Goal: Use online tool/utility: Utilize a website feature to perform a specific function

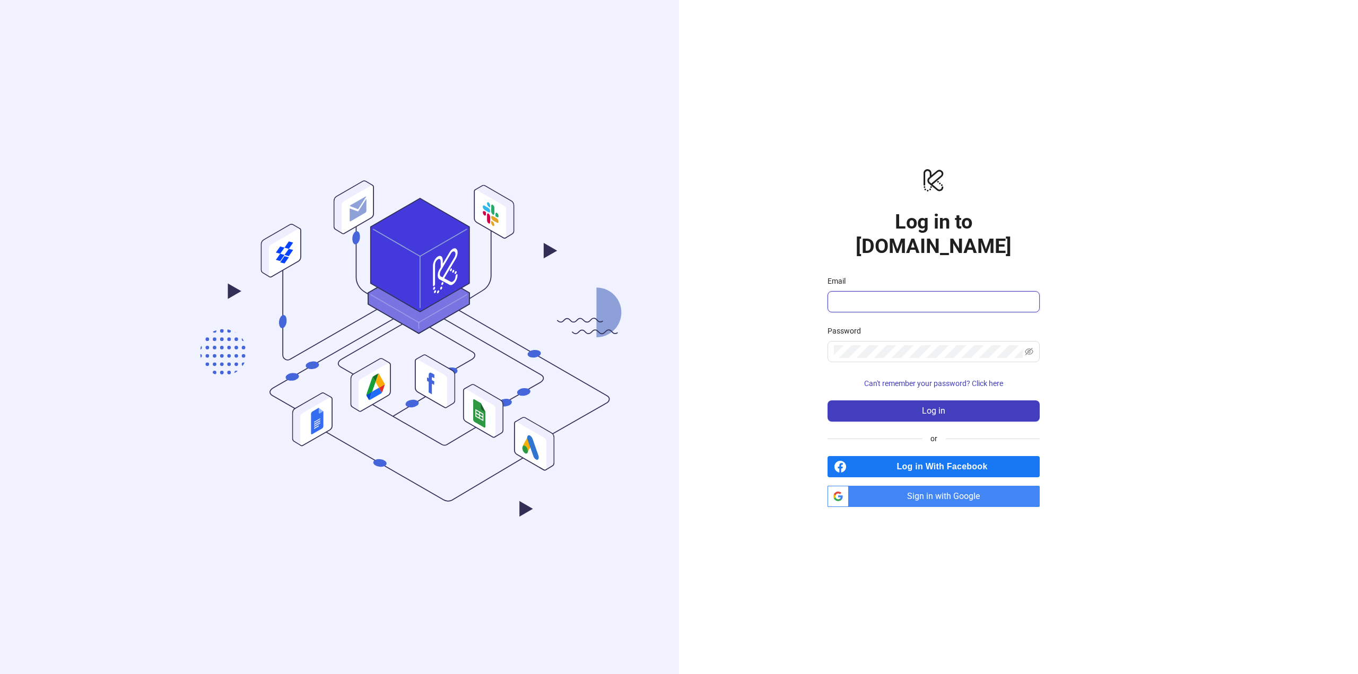
click at [873, 296] on input "Email" at bounding box center [932, 302] width 197 height 13
type input "**********"
click at [934, 406] on span "Log in" at bounding box center [933, 411] width 23 height 10
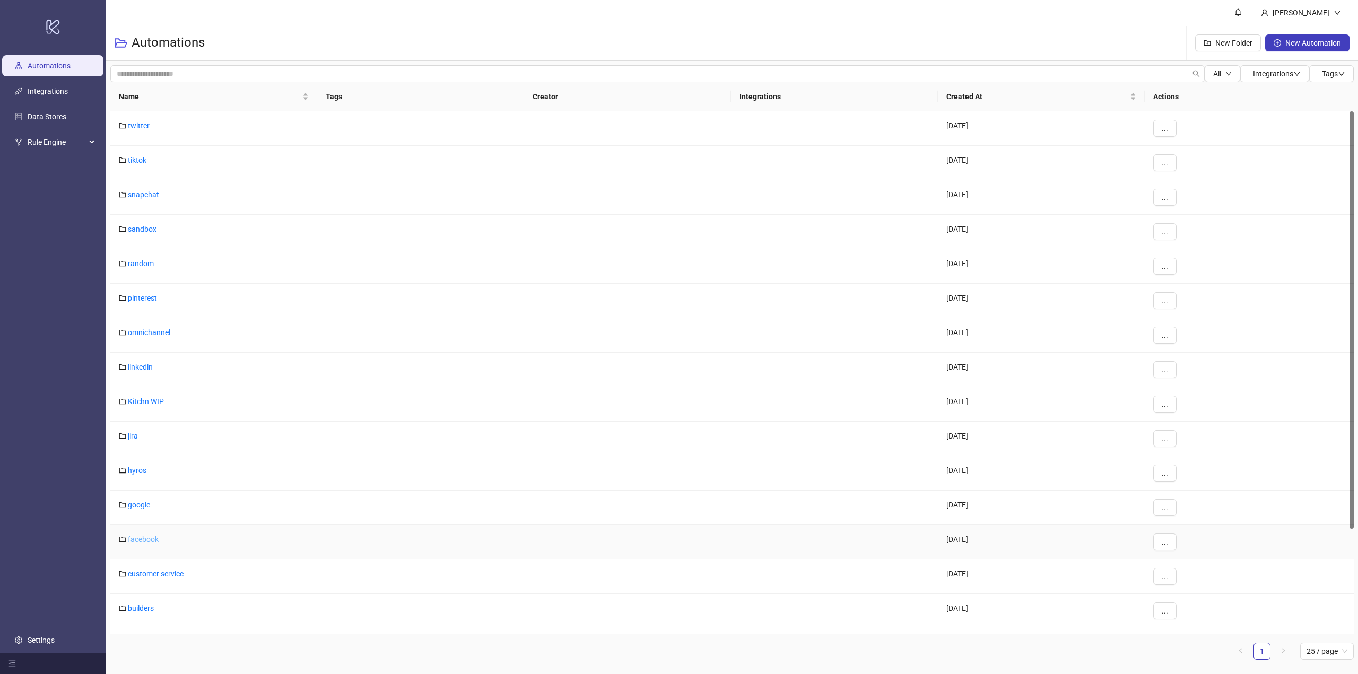
click at [153, 541] on link "facebook" at bounding box center [143, 539] width 31 height 8
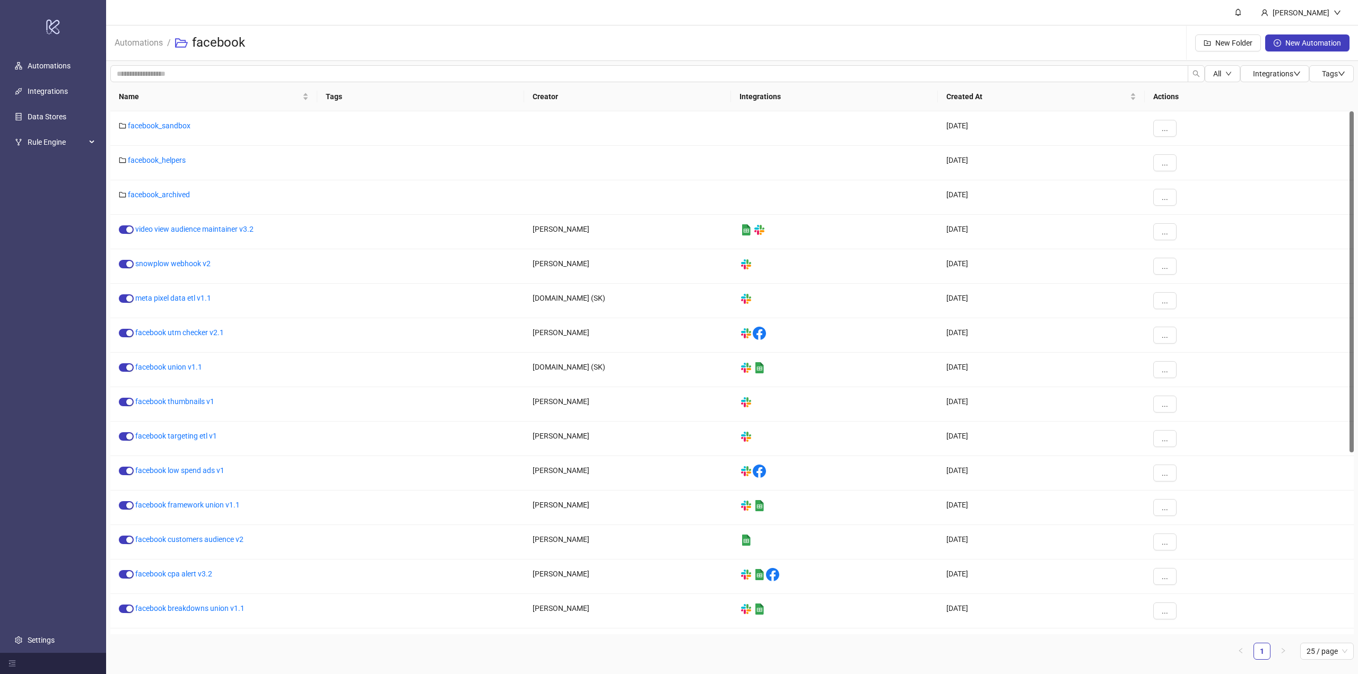
click at [766, 39] on div "Automations / facebook New Folder New Automation" at bounding box center [732, 43] width 1252 height 36
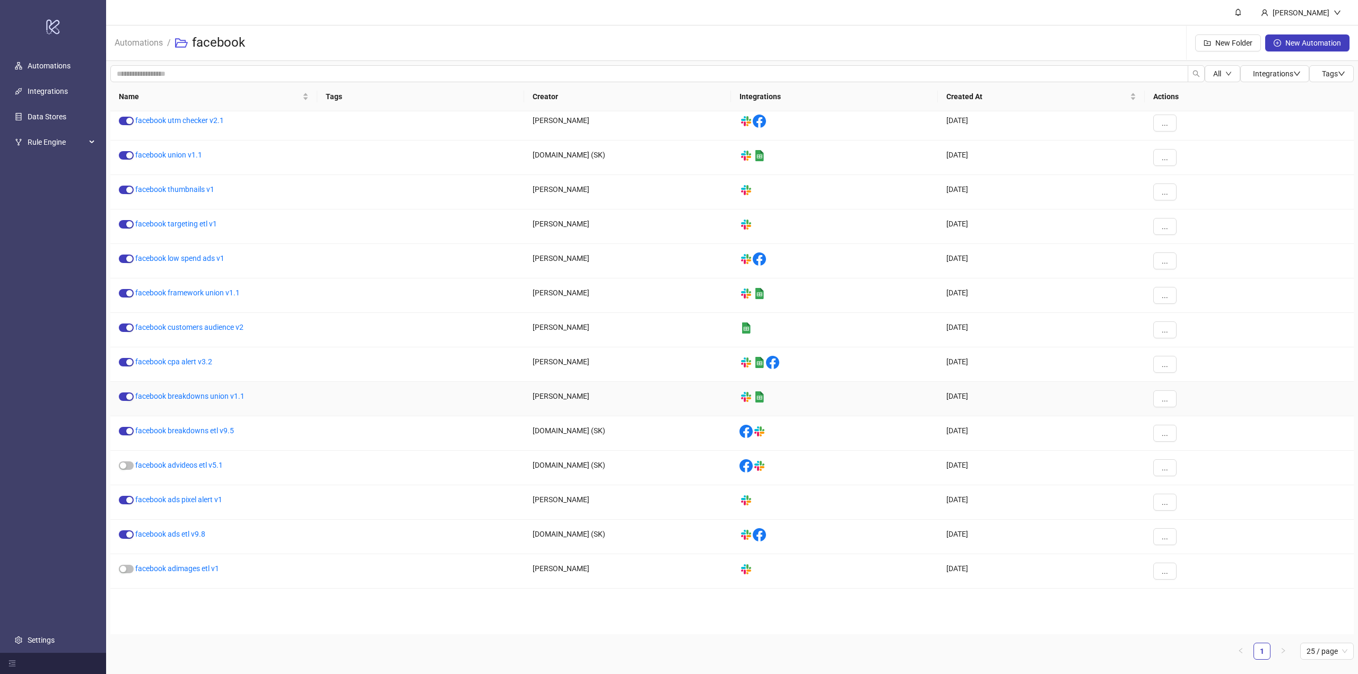
scroll to position [305, 0]
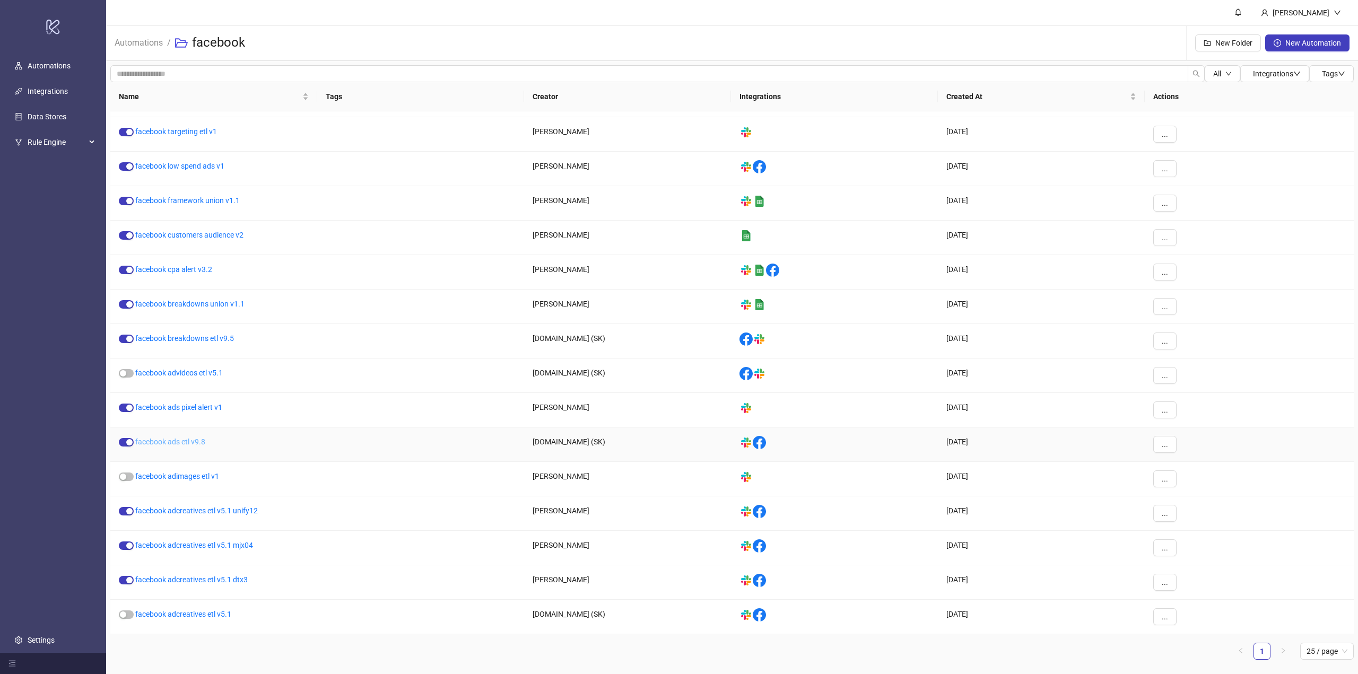
click at [193, 445] on link "facebook ads etl v9.8" at bounding box center [170, 442] width 70 height 8
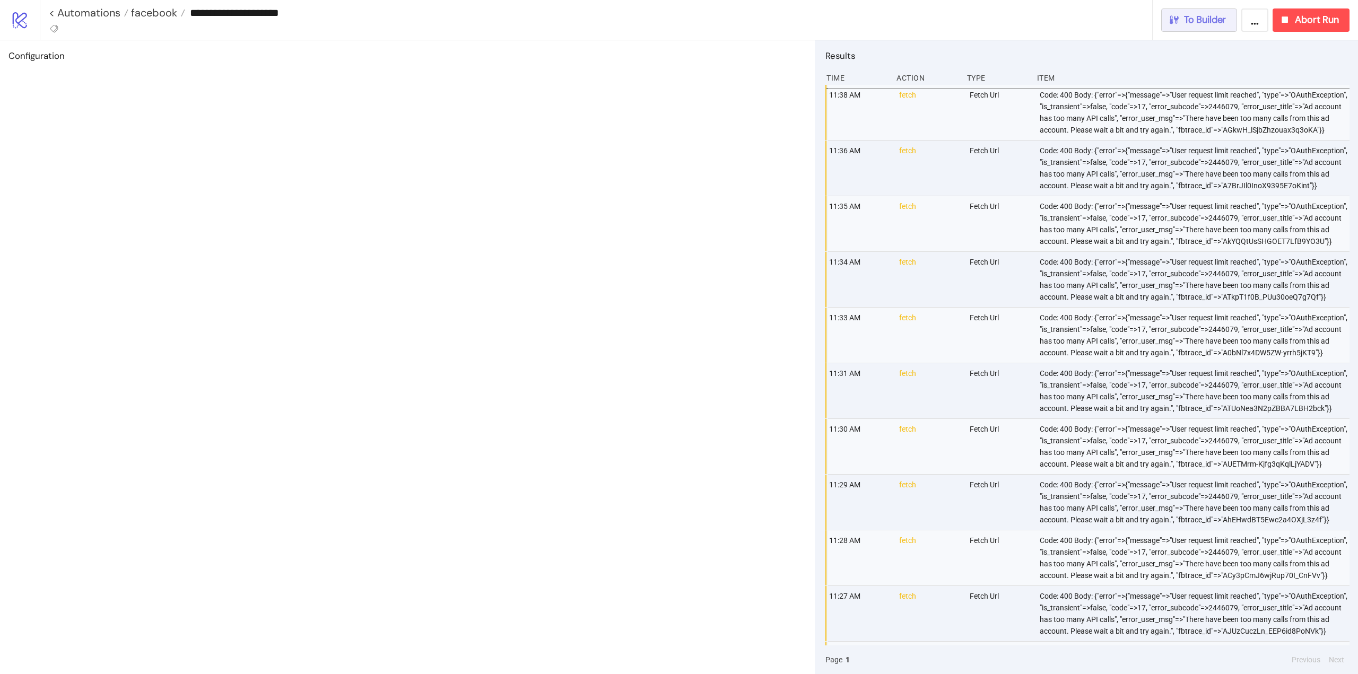
click at [1197, 23] on span "To Builder" at bounding box center [1205, 20] width 42 height 12
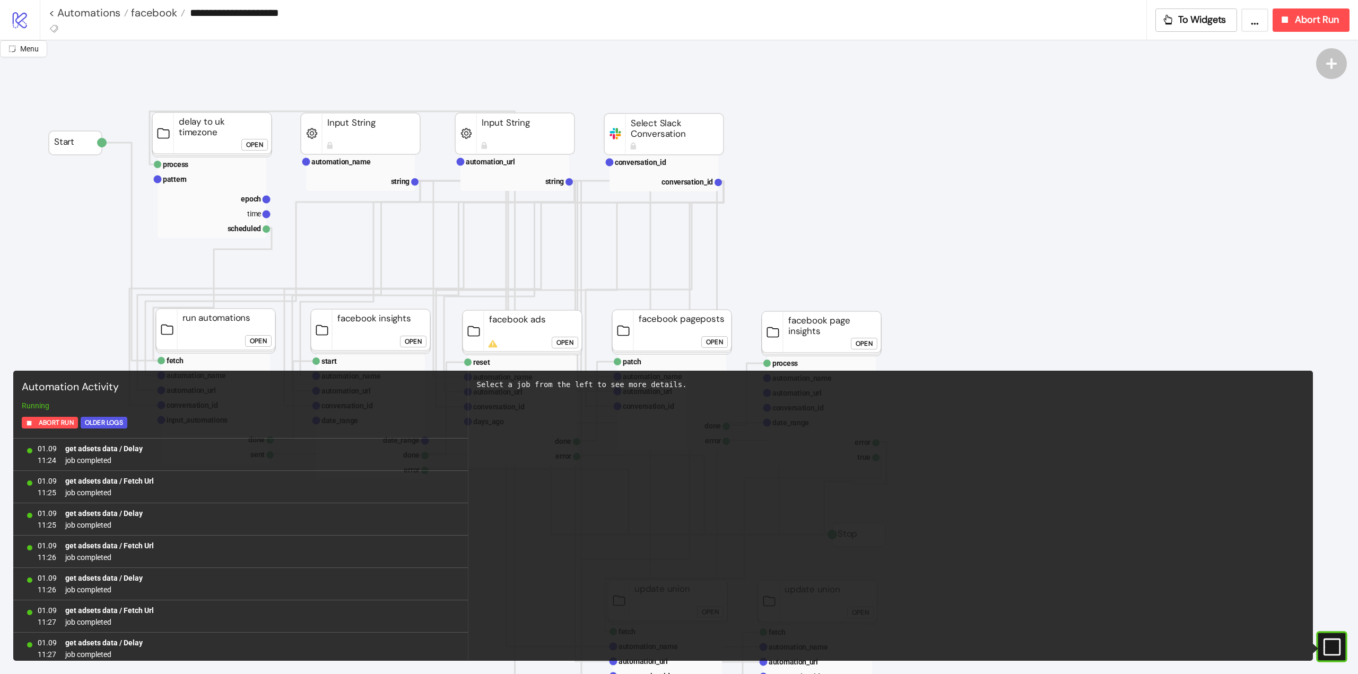
scroll to position [619, 0]
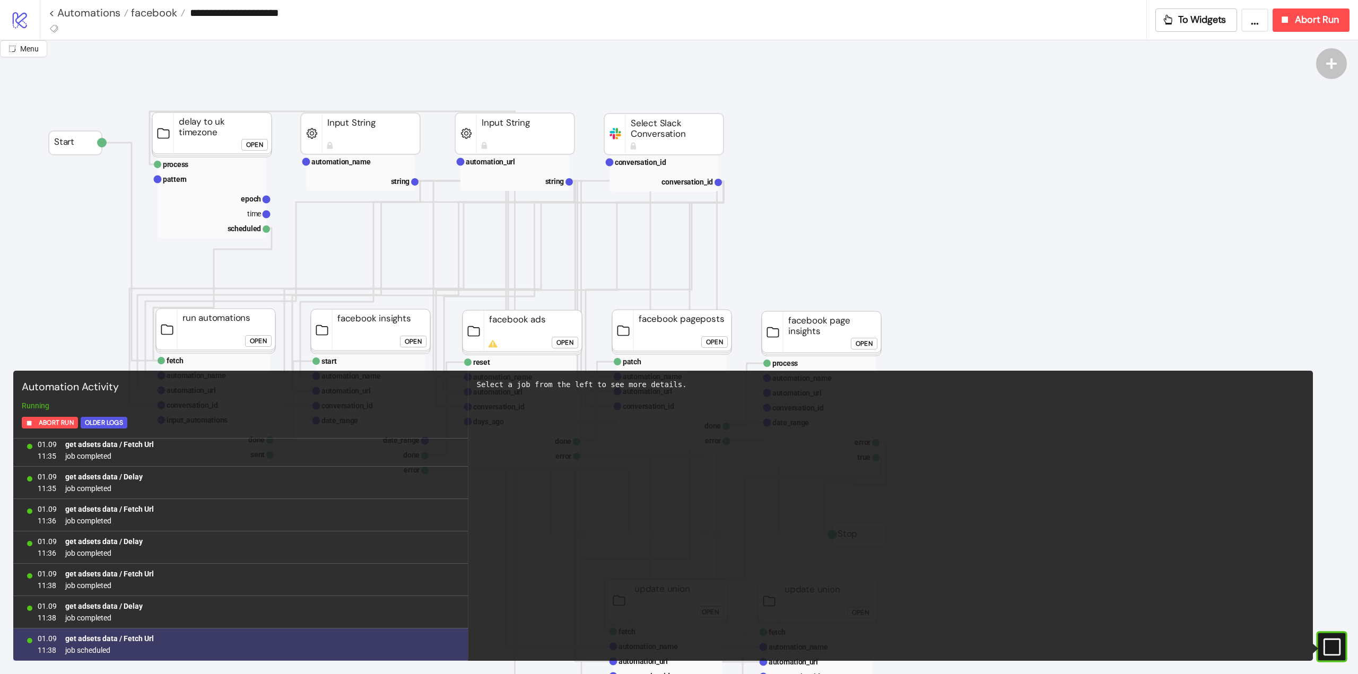
click at [147, 641] on b "get adsets data / Fetch Url" at bounding box center [109, 639] width 89 height 8
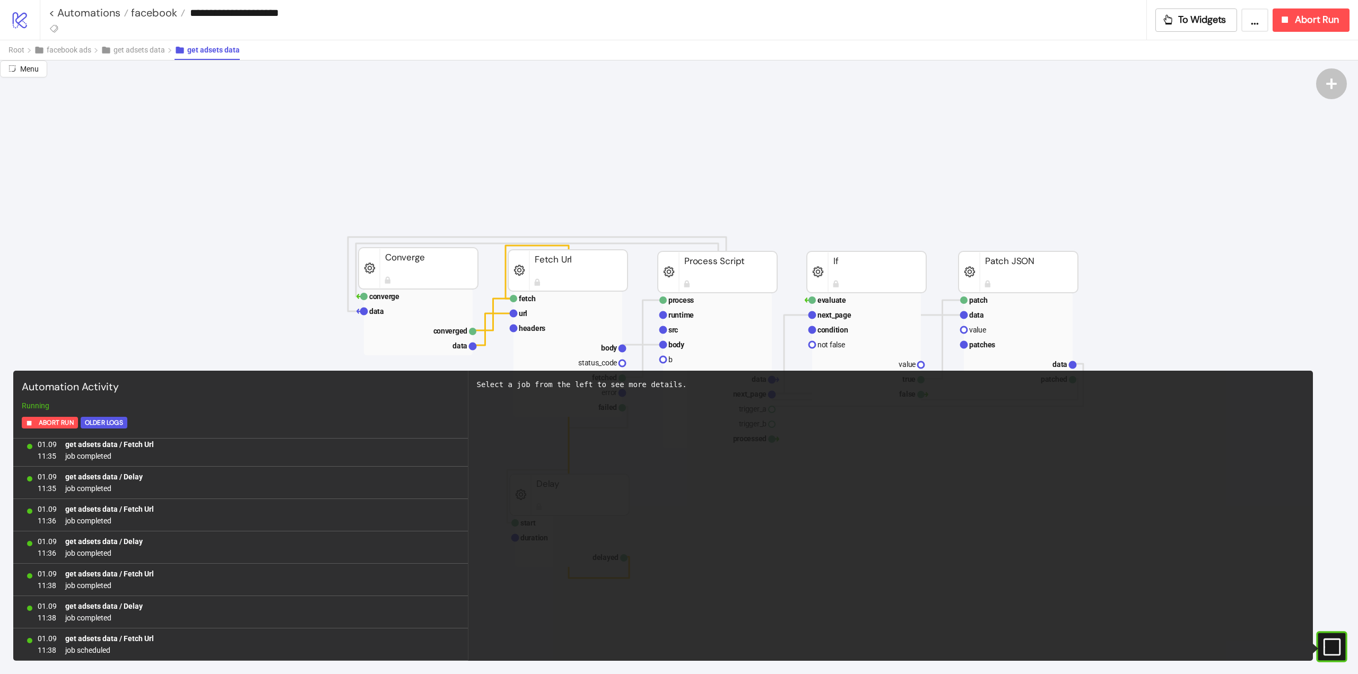
scroll to position [371, 0]
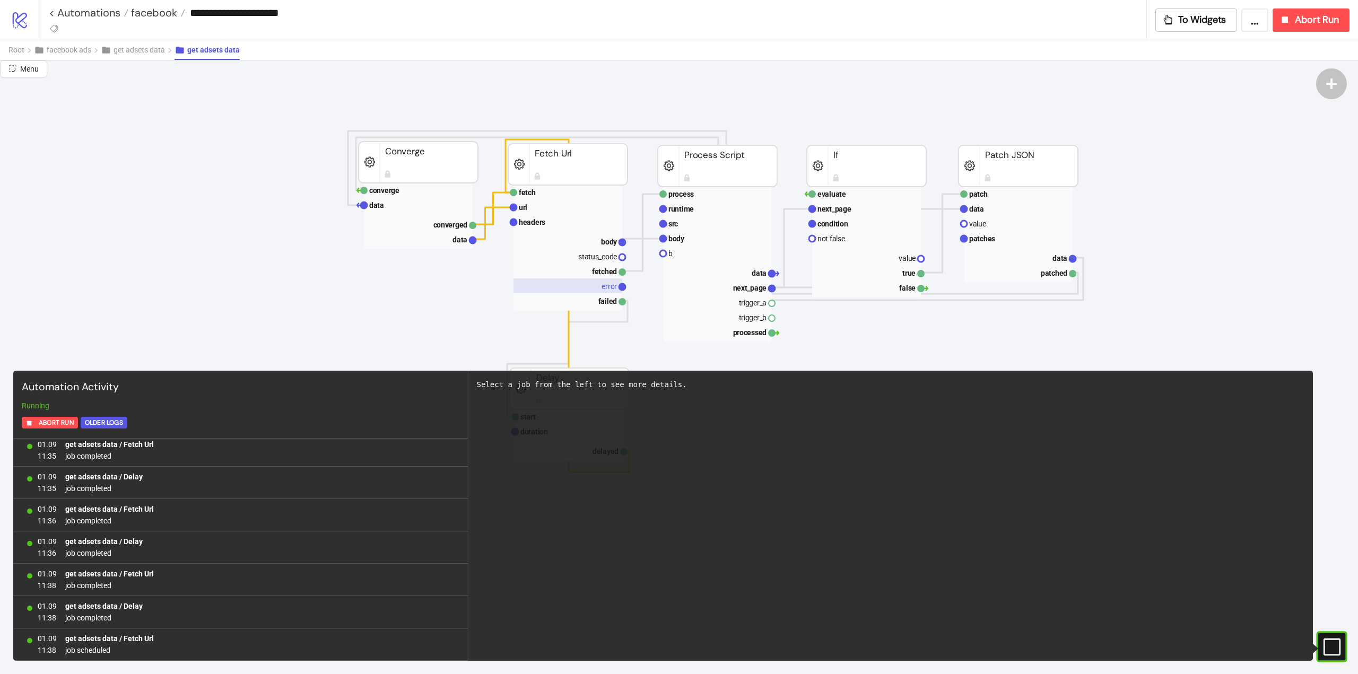
click at [601, 283] on rect at bounding box center [568, 286] width 109 height 15
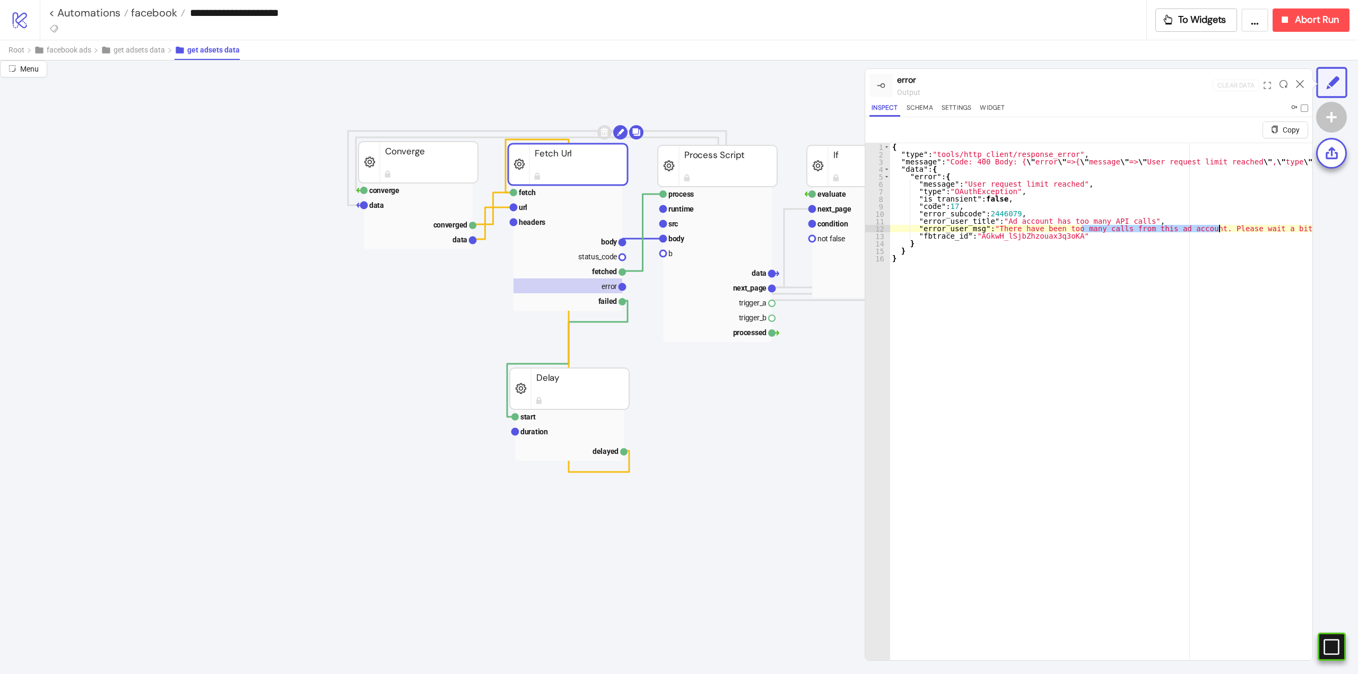
drag, startPoint x: 1083, startPoint y: 231, endPoint x: 1218, endPoint y: 228, distance: 134.8
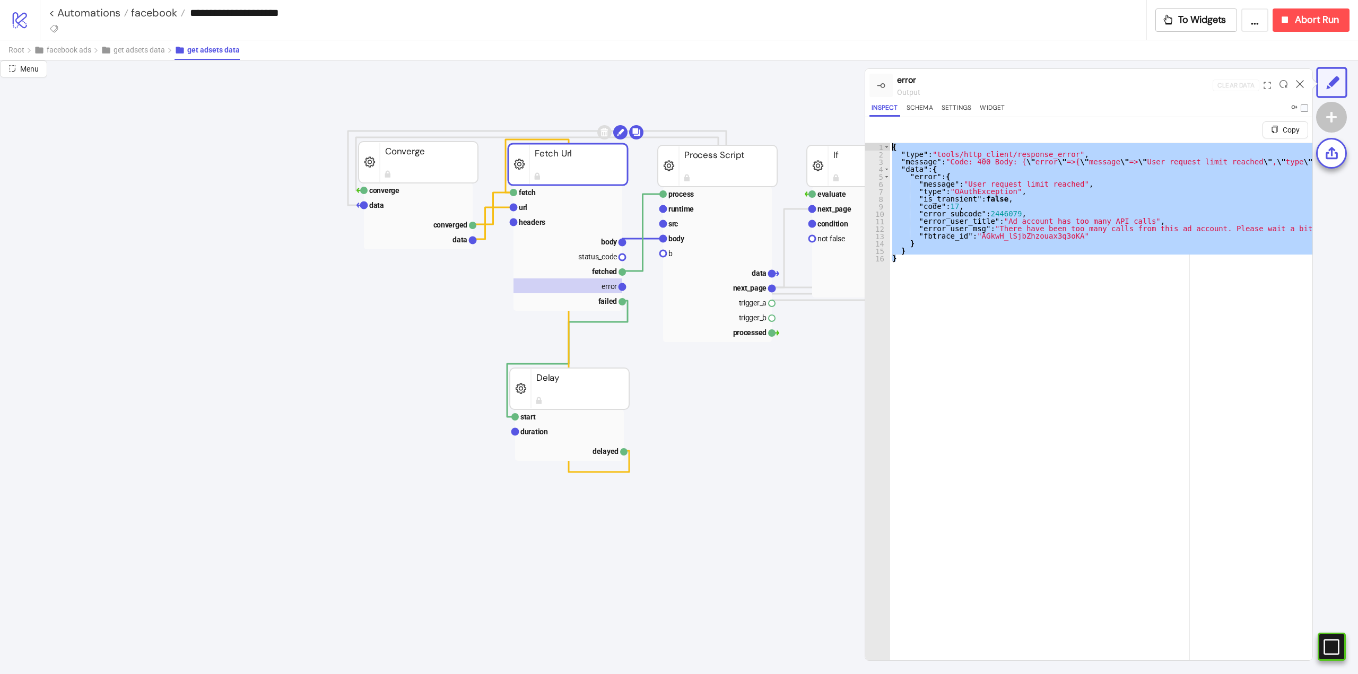
drag, startPoint x: 935, startPoint y: 280, endPoint x: 880, endPoint y: 149, distance: 142.2
click at [880, 149] on div "* 1 2 3 4 5 6 7 8 9 10 11 12 13 14 15 16 { "type" : "tools/http_client/response…" at bounding box center [1089, 414] width 447 height 543
click at [1040, 237] on div "{ "type" : "tools/http_client/response_error" , "message" : "Code: 400 Body: { …" at bounding box center [1101, 414] width 422 height 543
type textarea "**********"
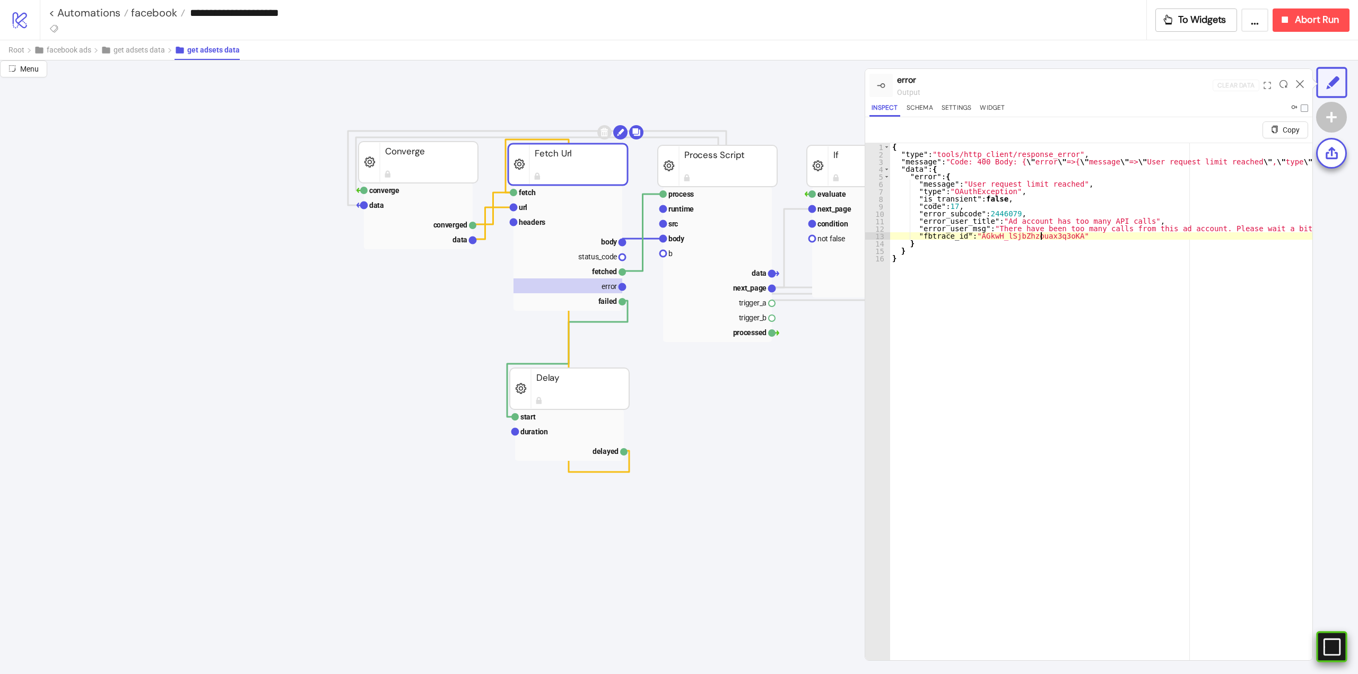
click at [1325, 654] on rect at bounding box center [1317, 647] width 16 height 16
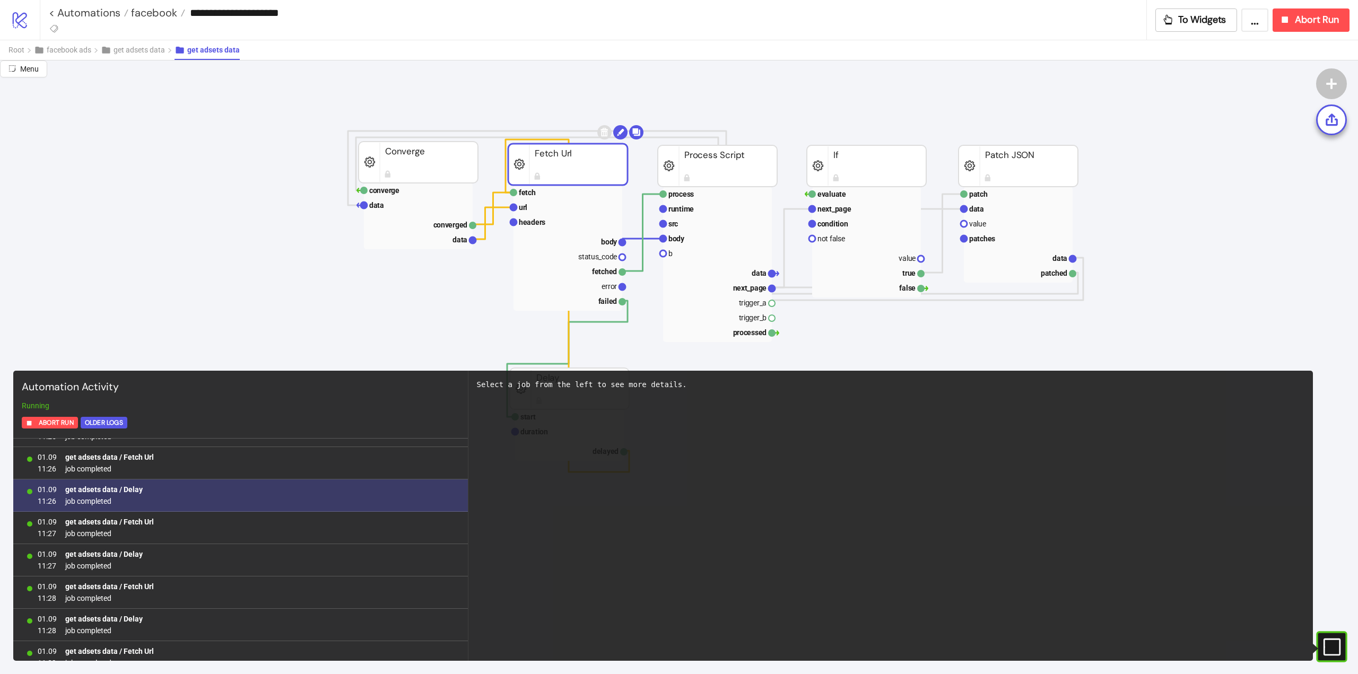
scroll to position [0, 0]
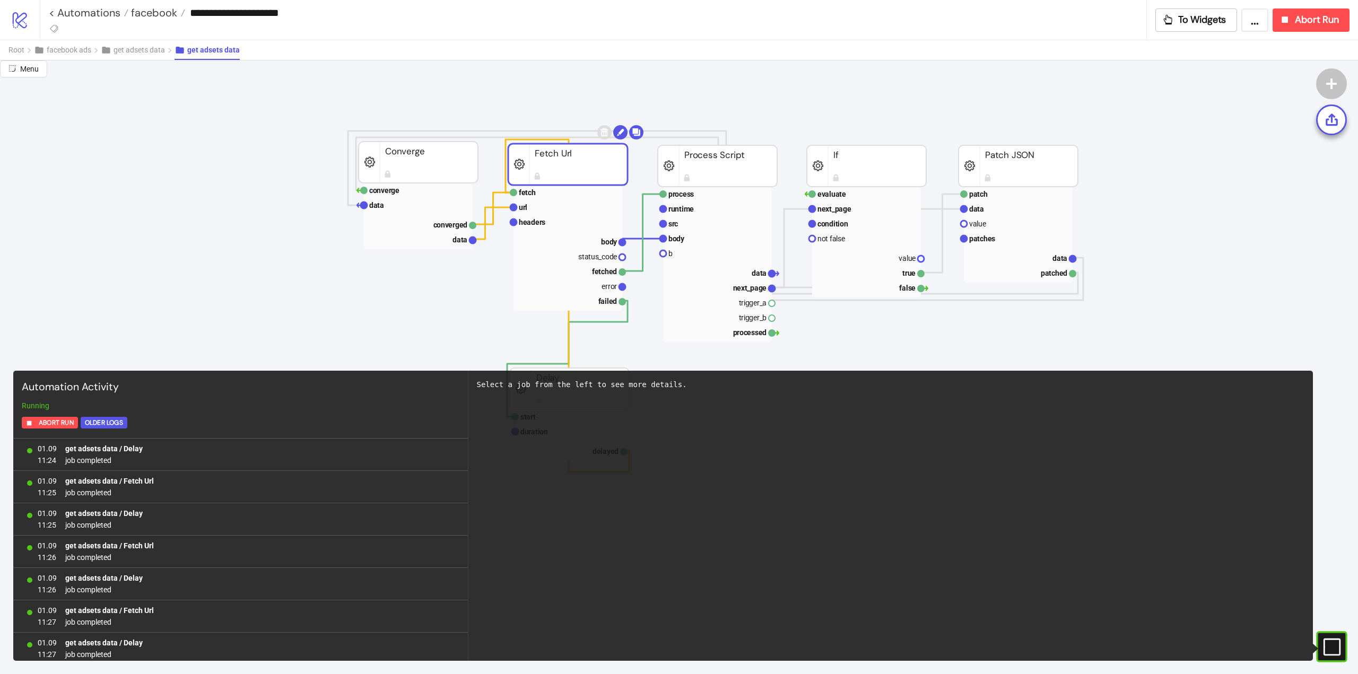
drag, startPoint x: 1329, startPoint y: 648, endPoint x: 1247, endPoint y: 601, distance: 94.1
click at [1328, 648] on icon "#e9k1n36qviq57_to { animation: e9k1n36qviq57_to__to 2000ms linear infinite norm…" at bounding box center [1331, 647] width 19 height 19
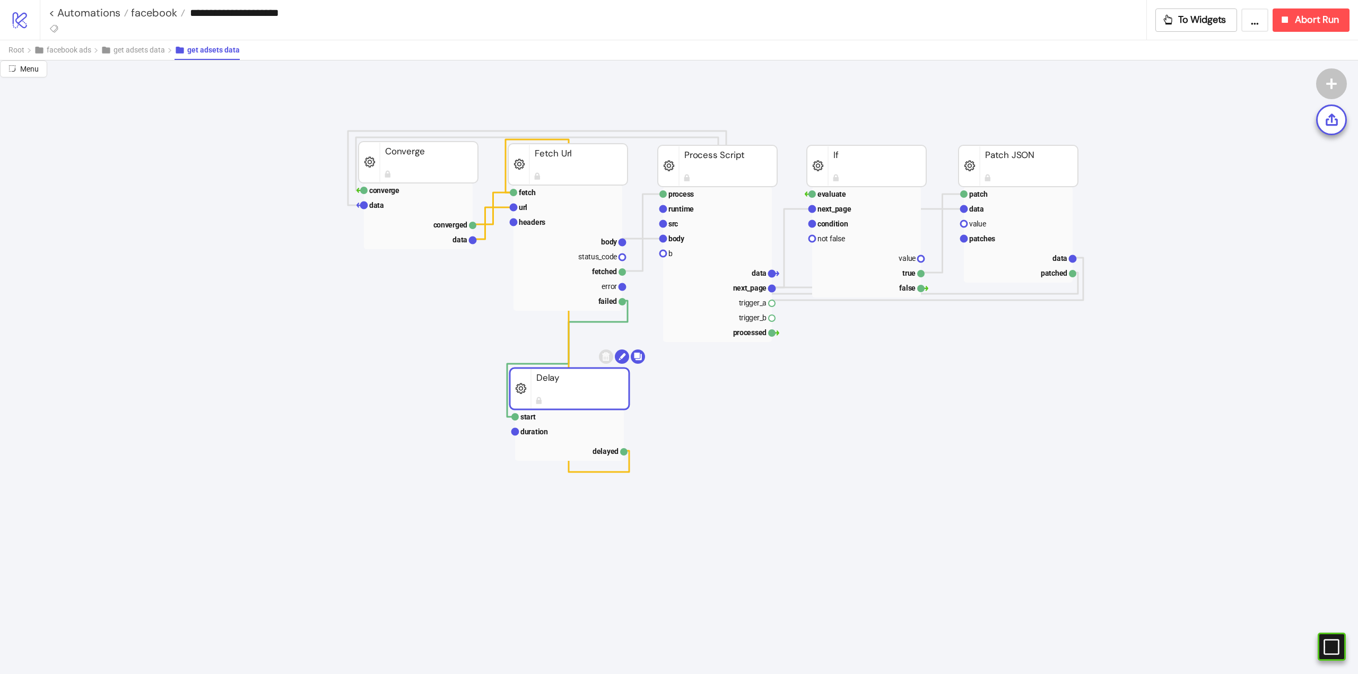
drag, startPoint x: 564, startPoint y: 388, endPoint x: 533, endPoint y: 467, distance: 84.7
click at [542, 430] on text "duration" at bounding box center [535, 432] width 28 height 8
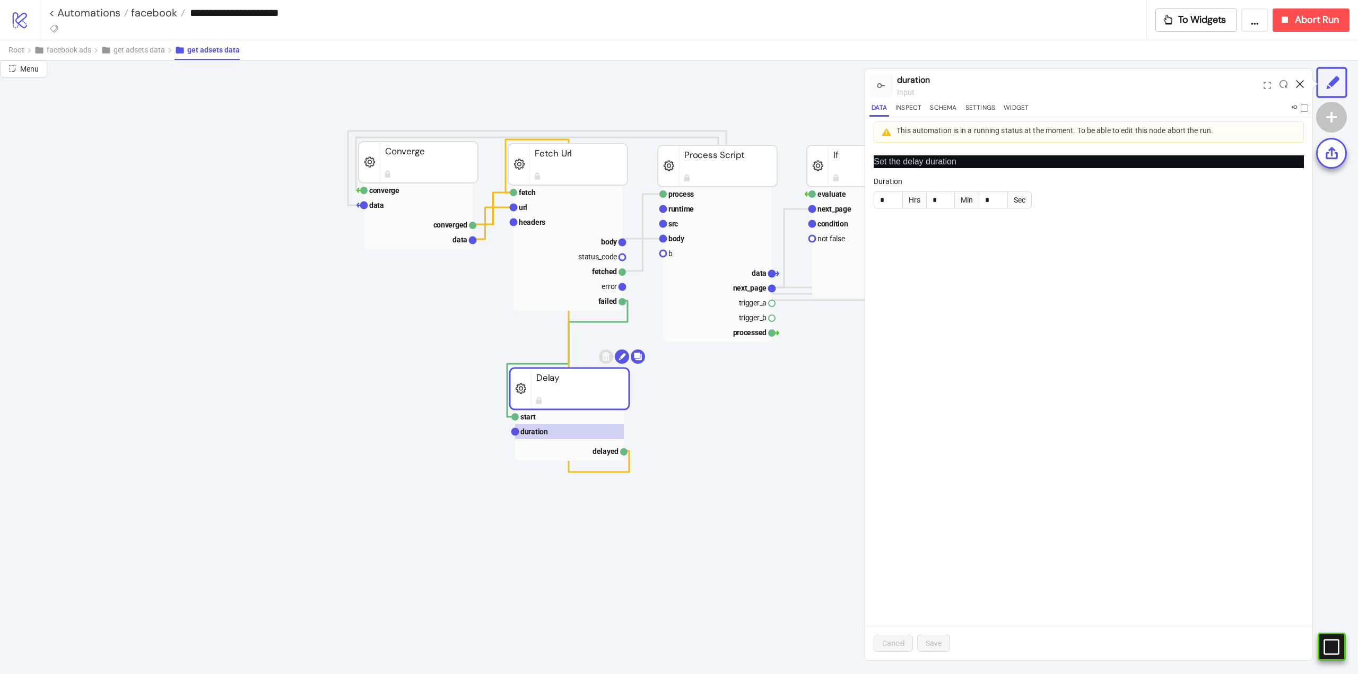
click at [1298, 85] on icon at bounding box center [1300, 84] width 8 height 8
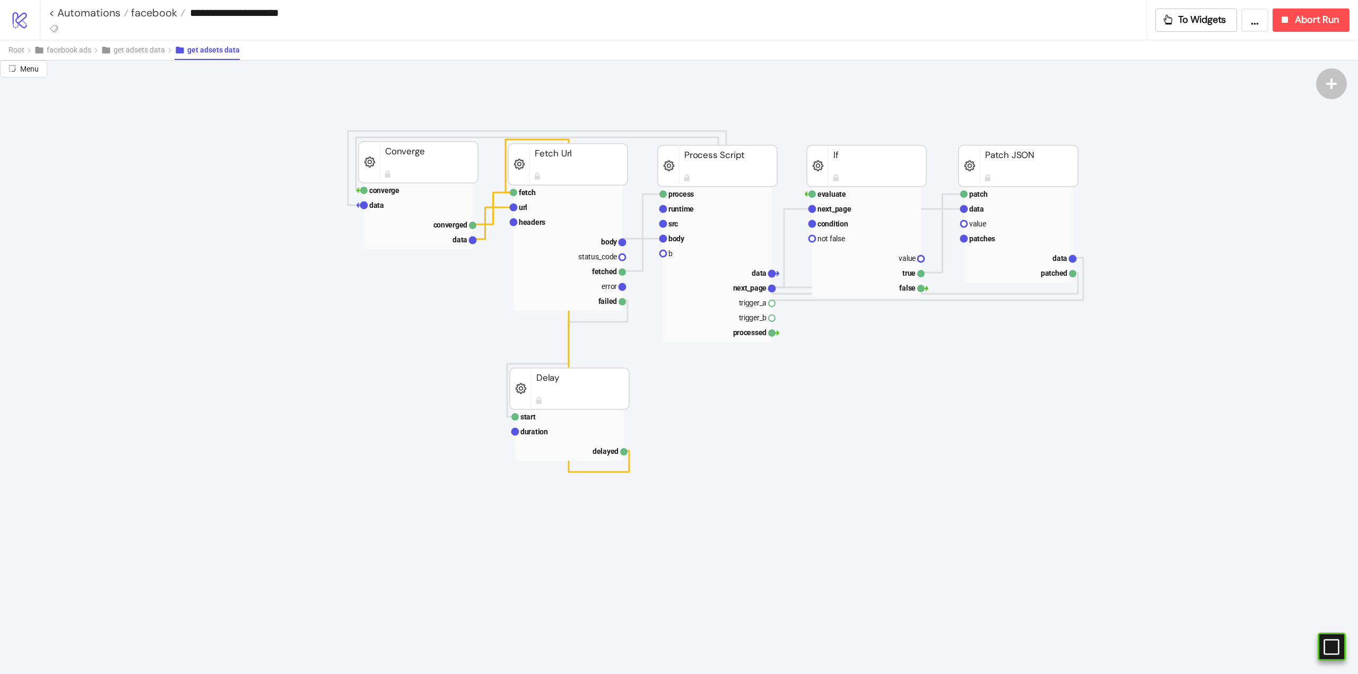
click at [133, 53] on span "get adsets data" at bounding box center [139, 50] width 51 height 8
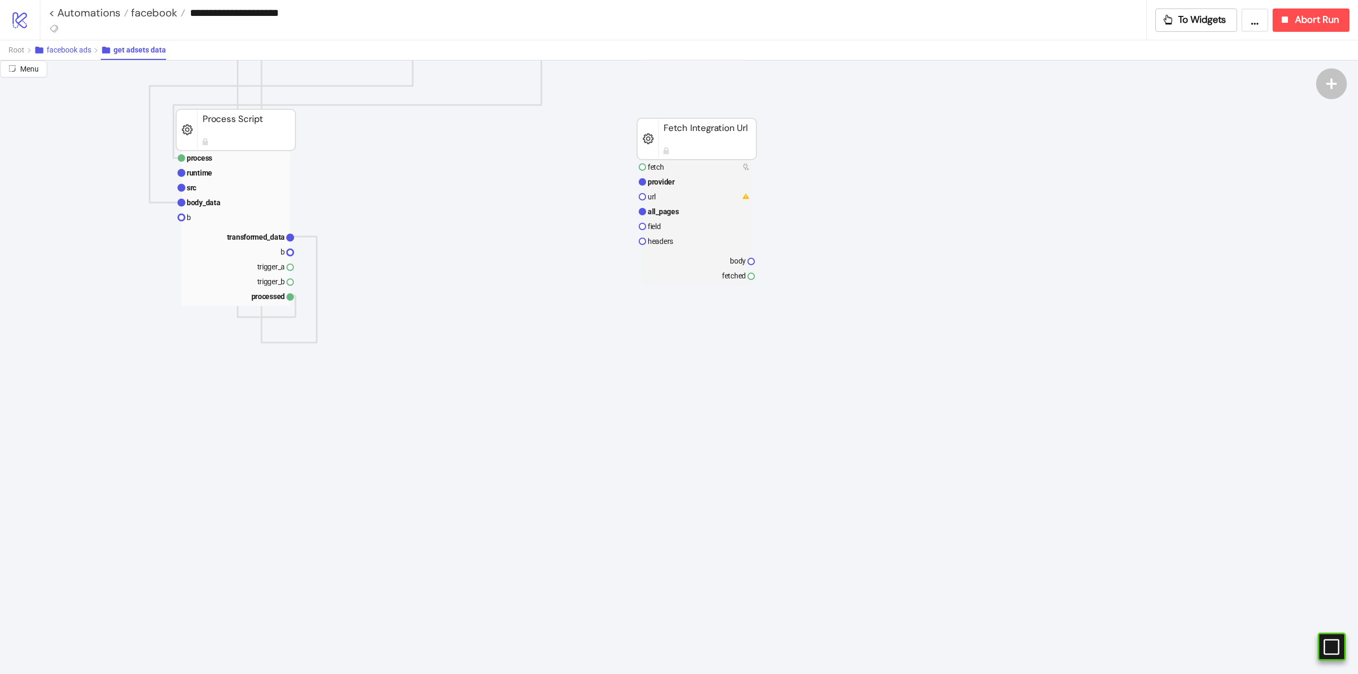
click at [59, 54] on span "facebook ads" at bounding box center [69, 50] width 45 height 8
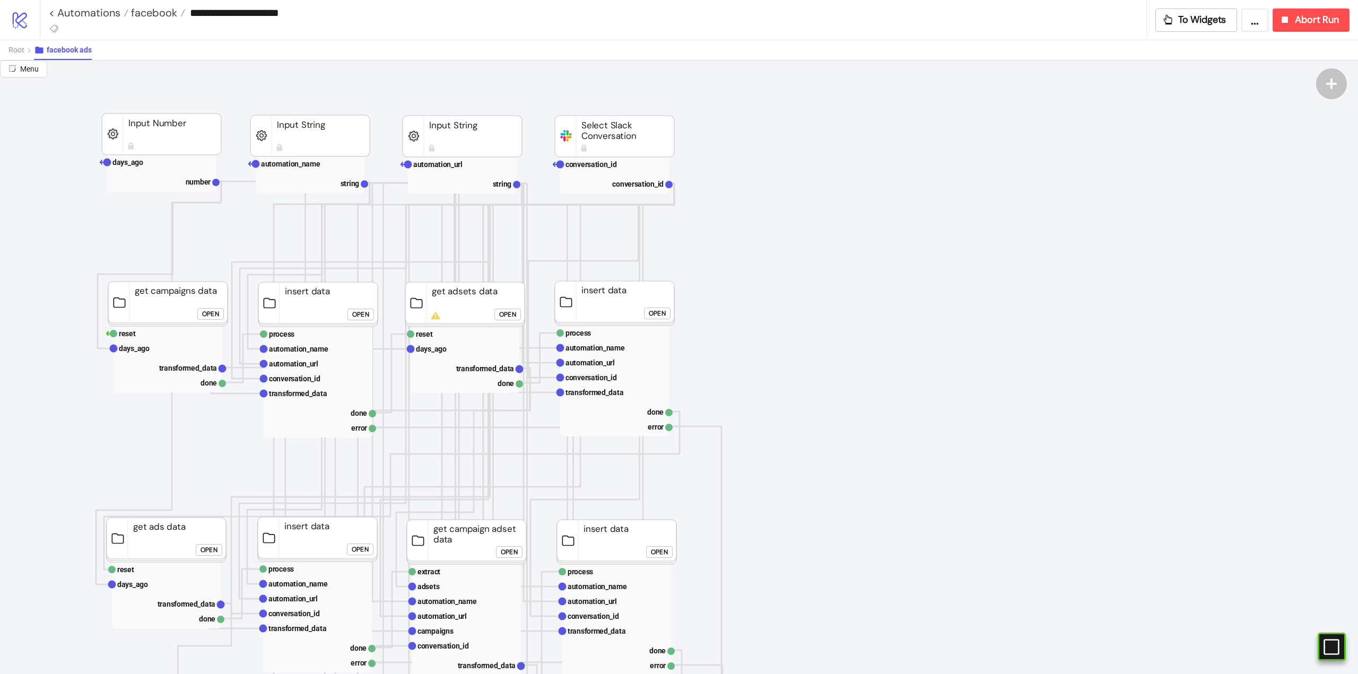
click at [154, 14] on span "facebook" at bounding box center [152, 13] width 49 height 14
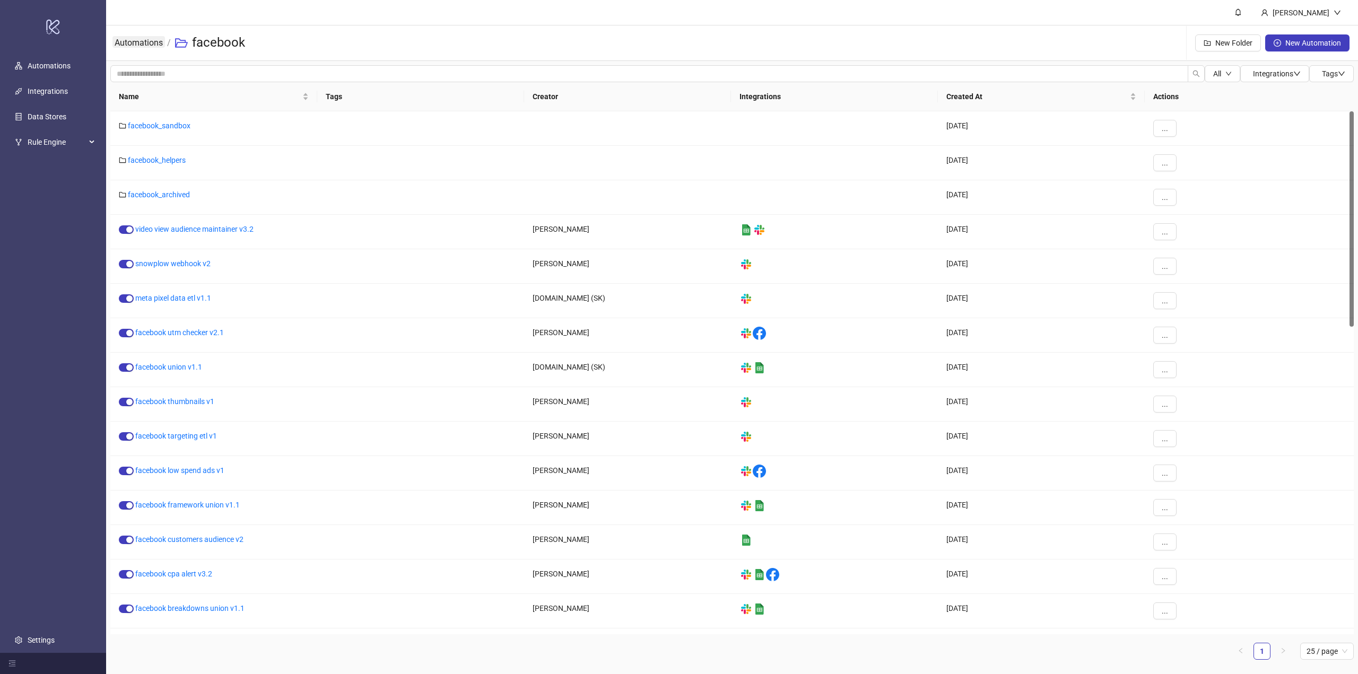
click at [137, 42] on link "Automations" at bounding box center [138, 42] width 53 height 12
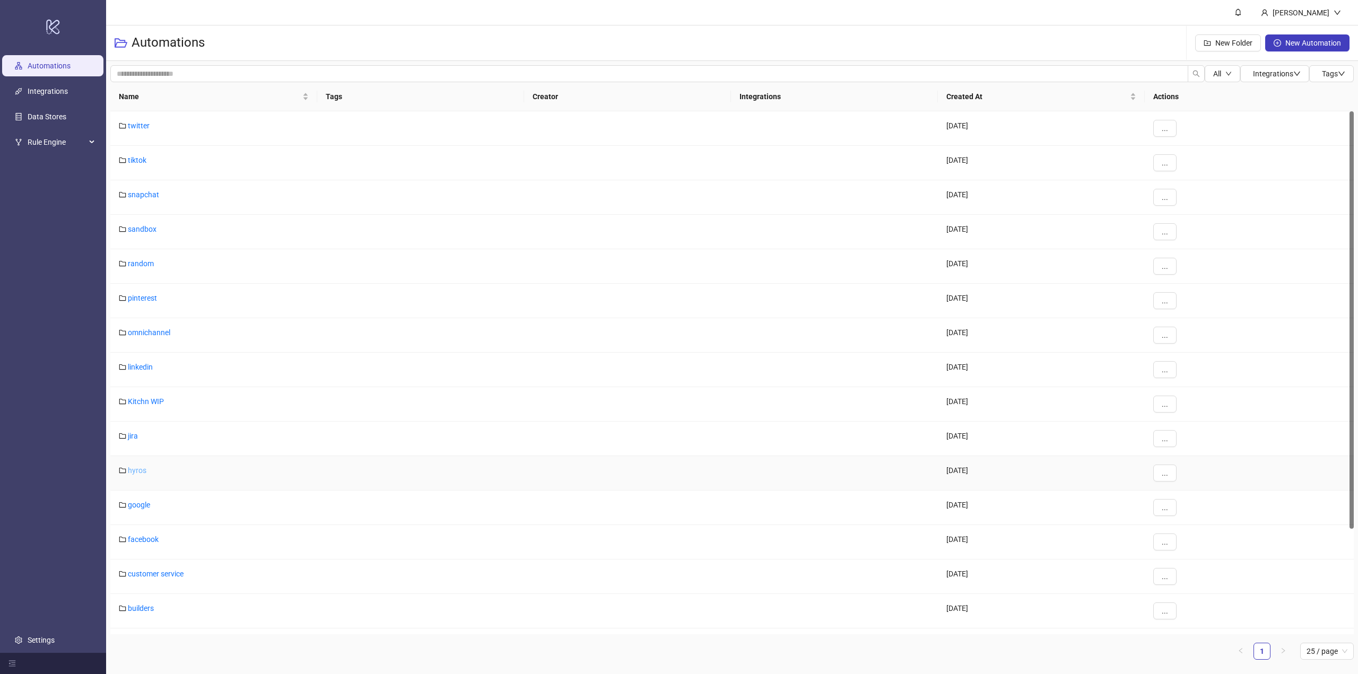
click at [133, 469] on link "hyros" at bounding box center [137, 470] width 19 height 8
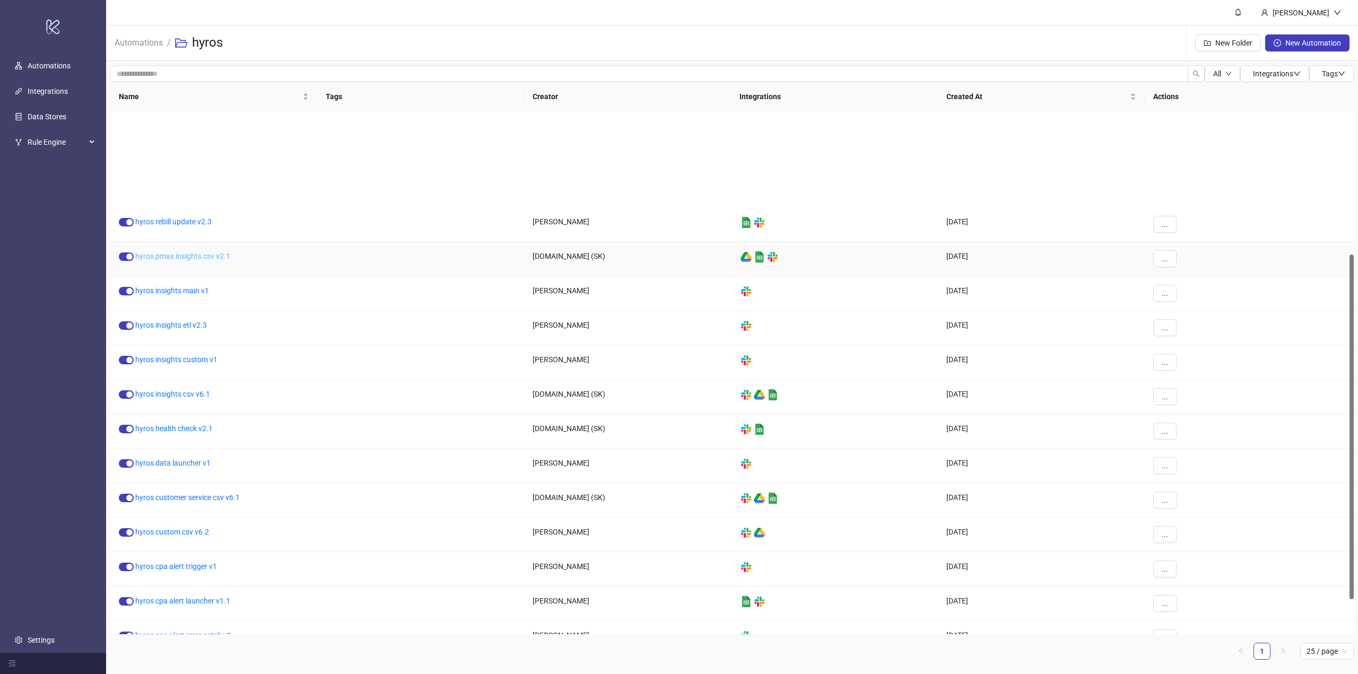
scroll to position [5, 0]
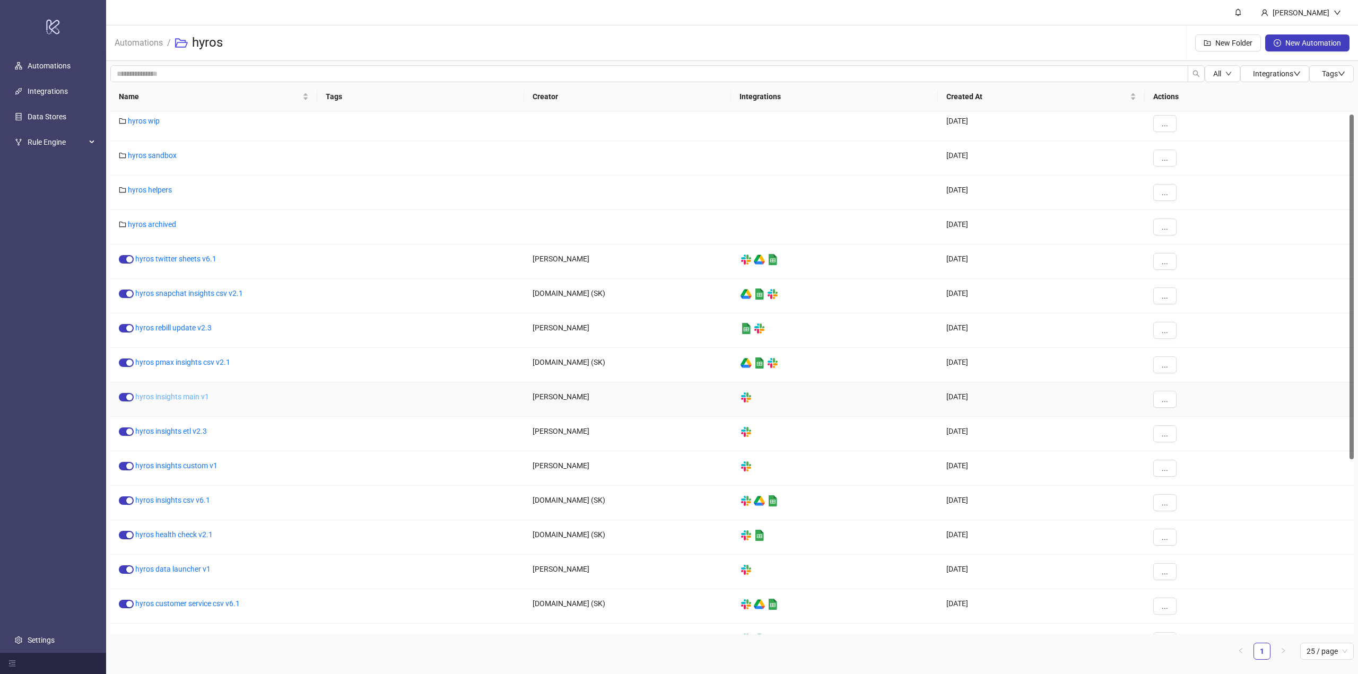
click at [186, 399] on link "hyros insights main v1" at bounding box center [172, 397] width 74 height 8
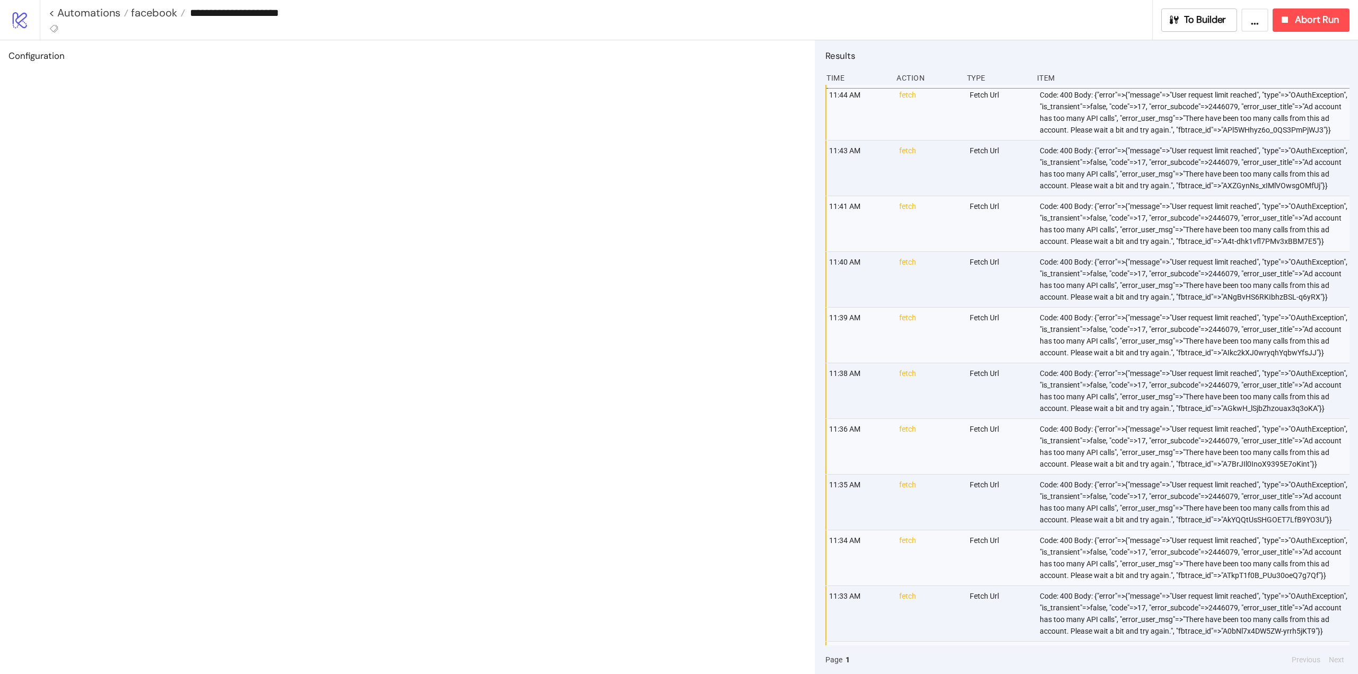
type input "**********"
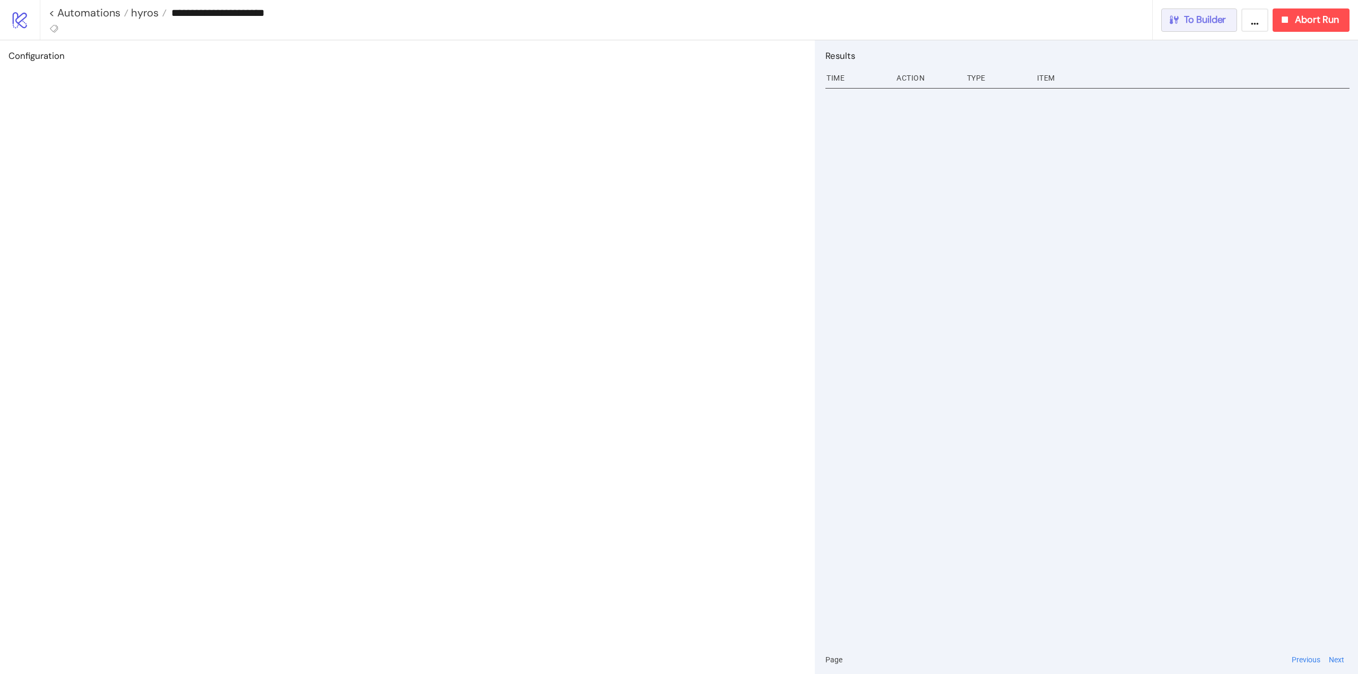
click at [1208, 24] on span "To Builder" at bounding box center [1205, 20] width 42 height 12
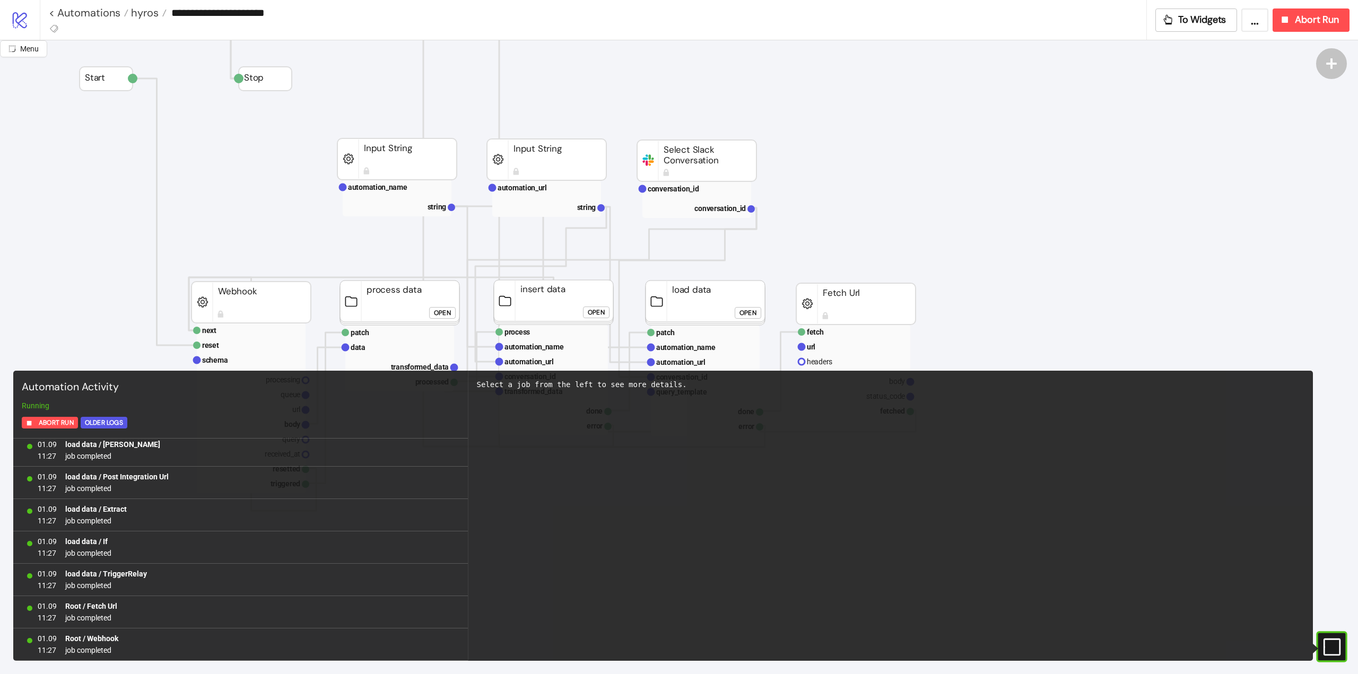
scroll to position [212, 0]
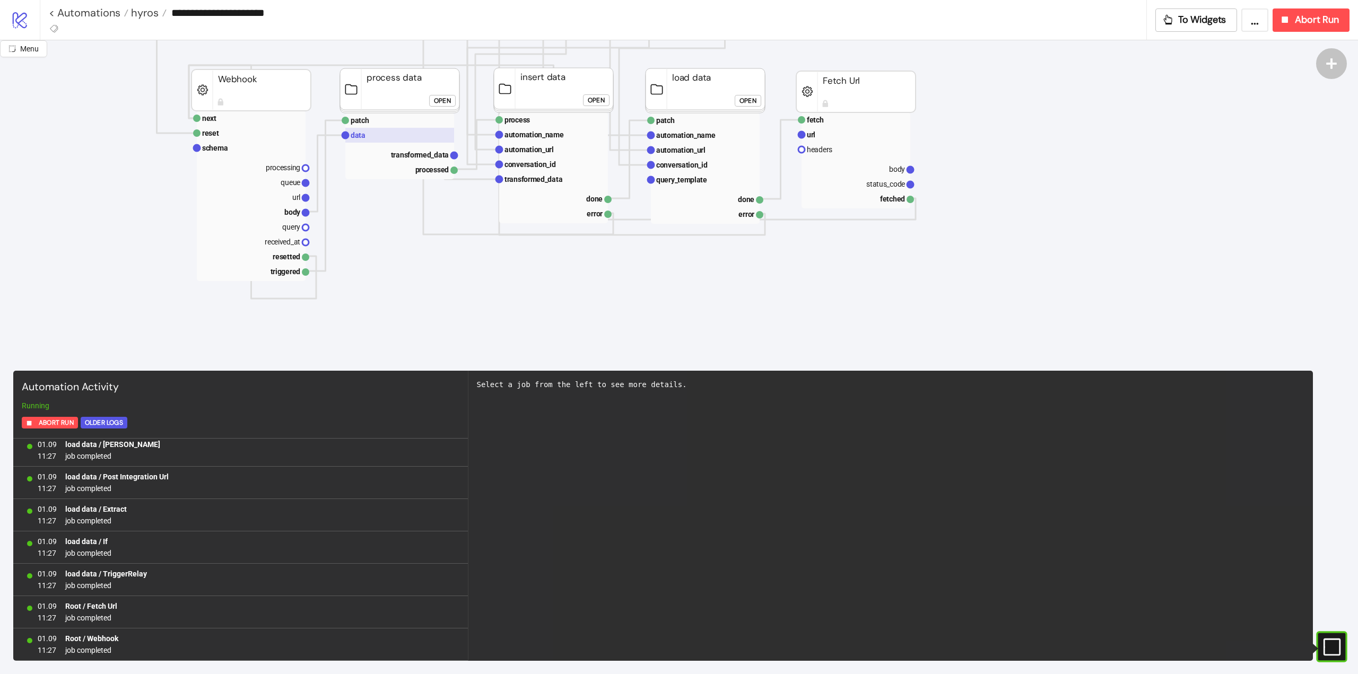
click at [385, 133] on rect at bounding box center [399, 135] width 109 height 15
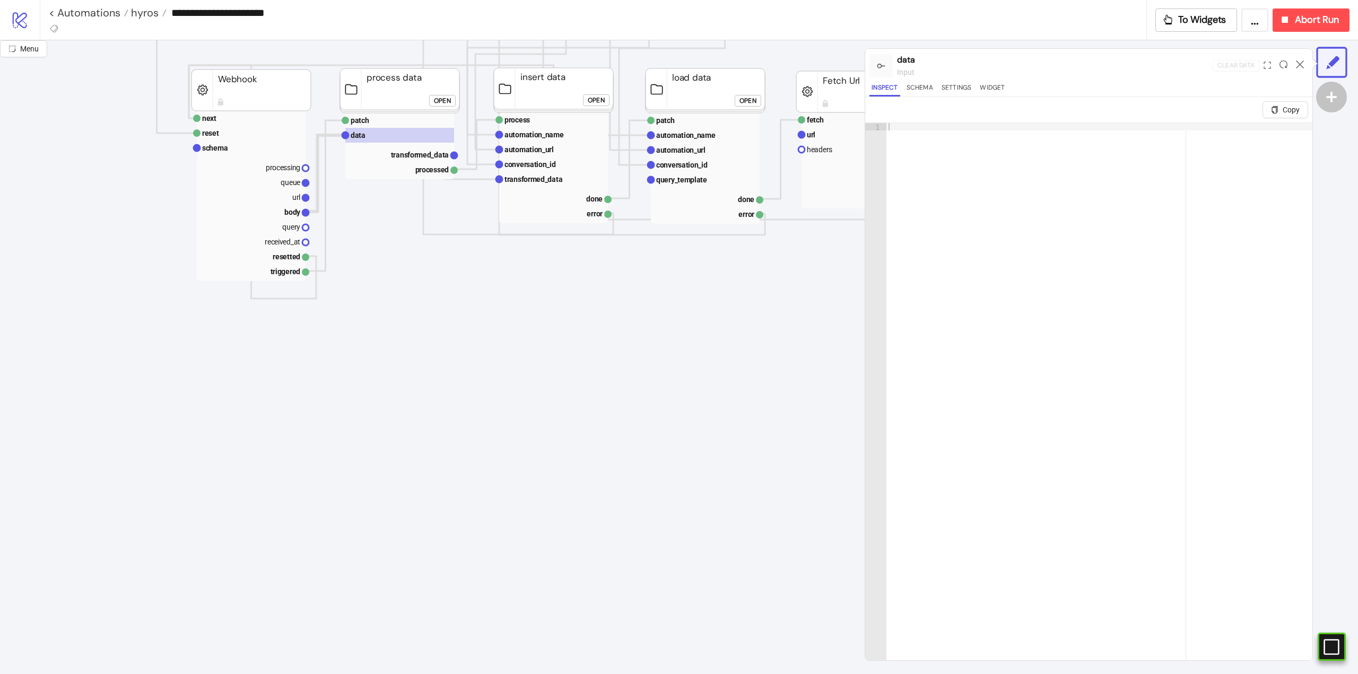
click at [446, 101] on div "Open" at bounding box center [442, 101] width 17 height 12
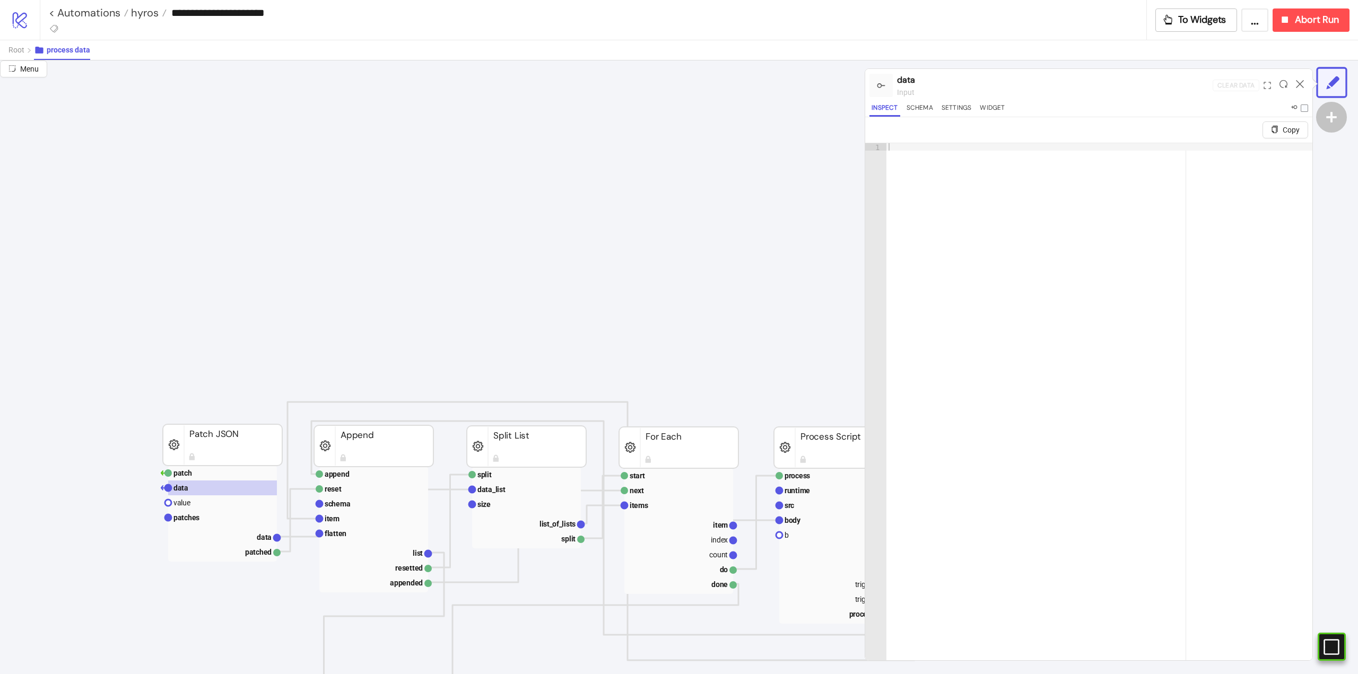
scroll to position [318, 0]
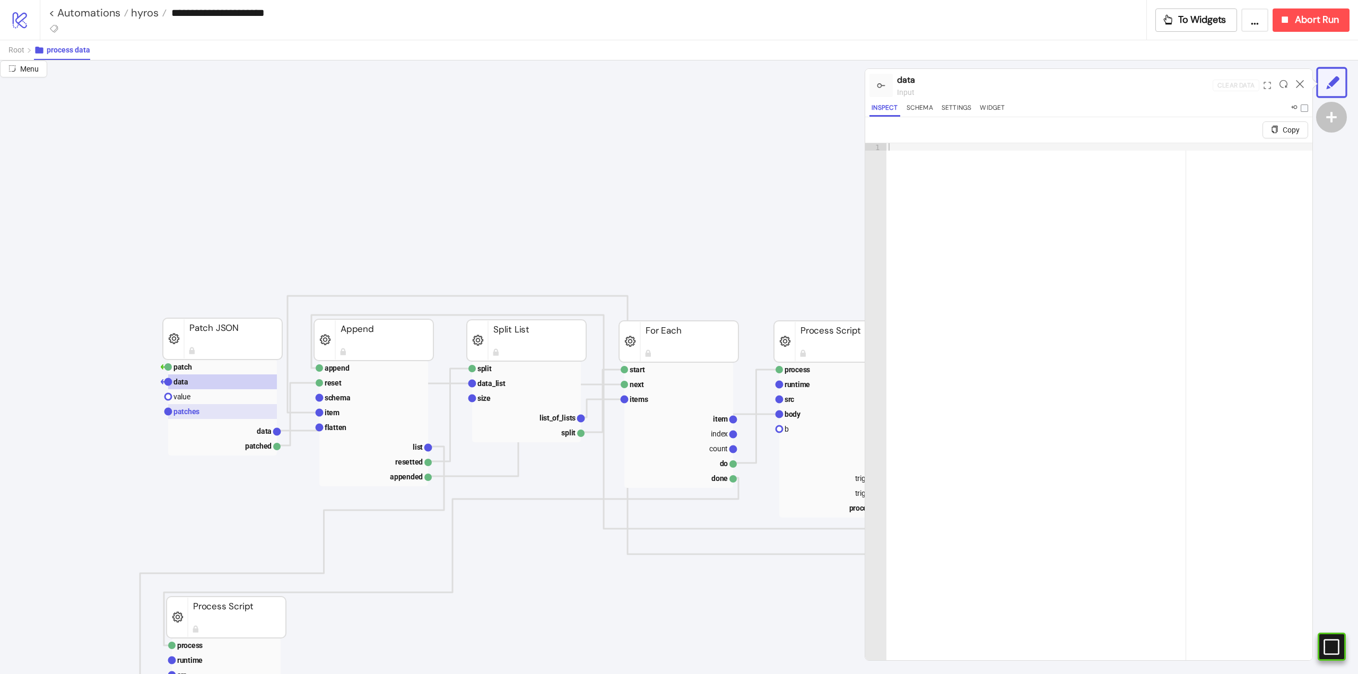
click at [191, 413] on text "patches" at bounding box center [187, 412] width 26 height 8
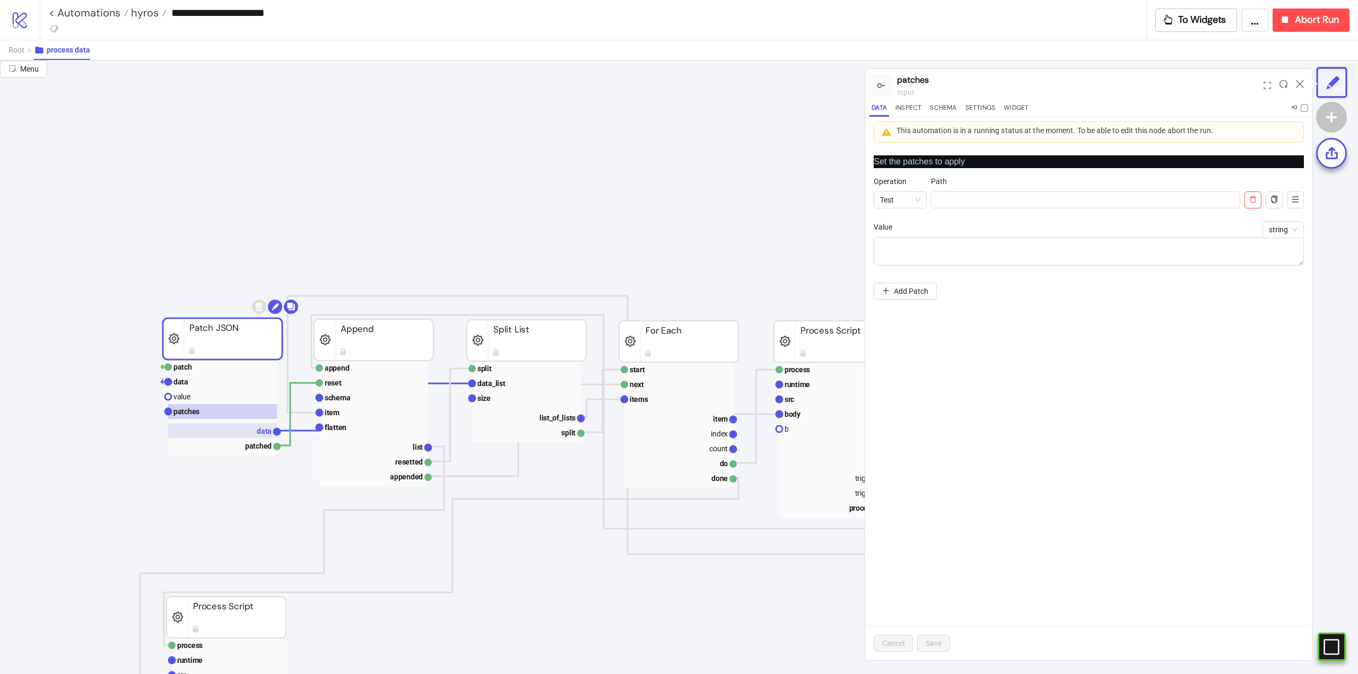
click at [253, 431] on rect at bounding box center [222, 430] width 109 height 15
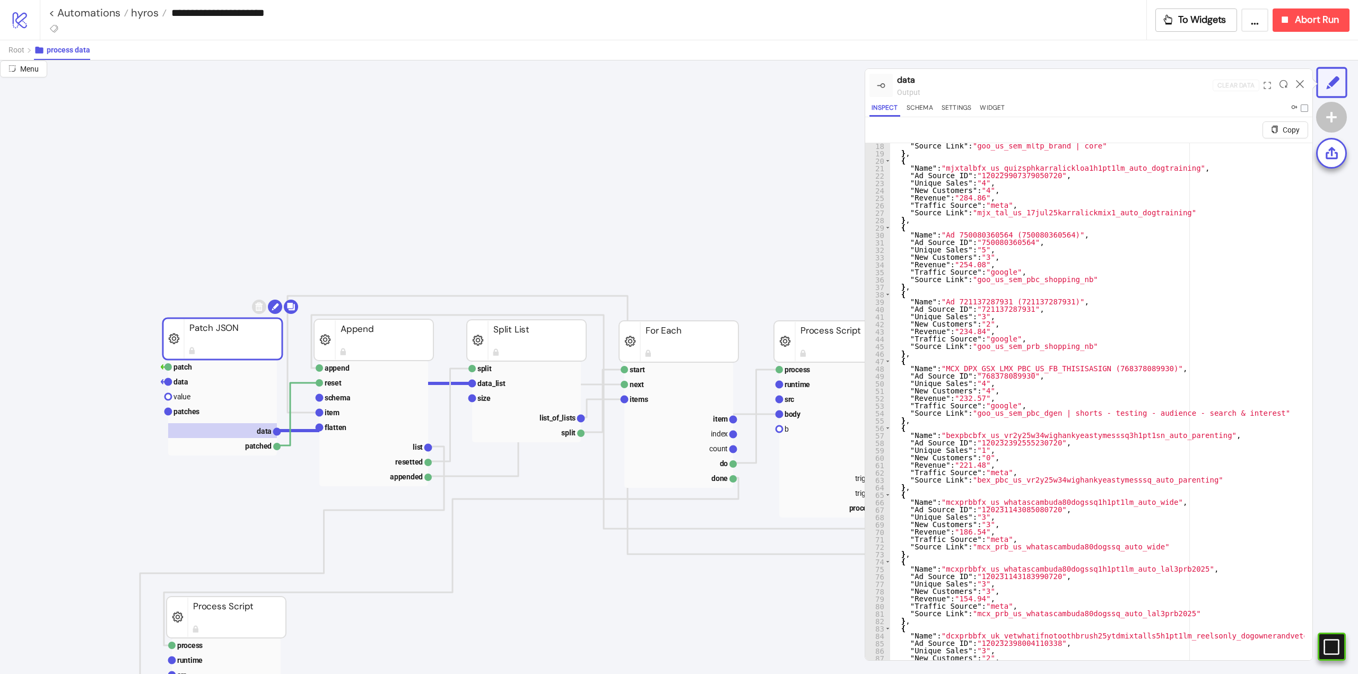
scroll to position [0, 0]
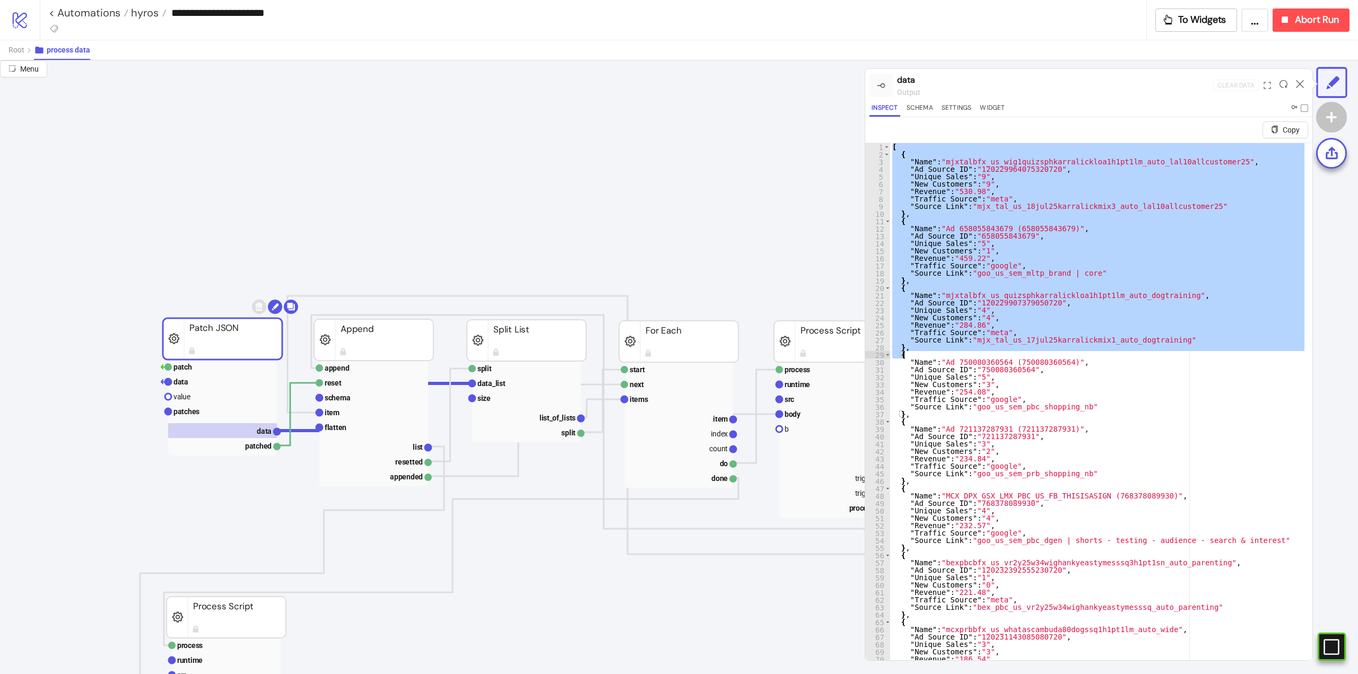
drag, startPoint x: 893, startPoint y: 147, endPoint x: 1062, endPoint y: 357, distance: 269.8
click at [971, 223] on div "[ { "Name" : "mjxtalbfx_us_wig1quizsphkarralickloa1h1pt1lm_auto_lal10allcustome…" at bounding box center [1097, 414] width 414 height 543
type textarea "*"
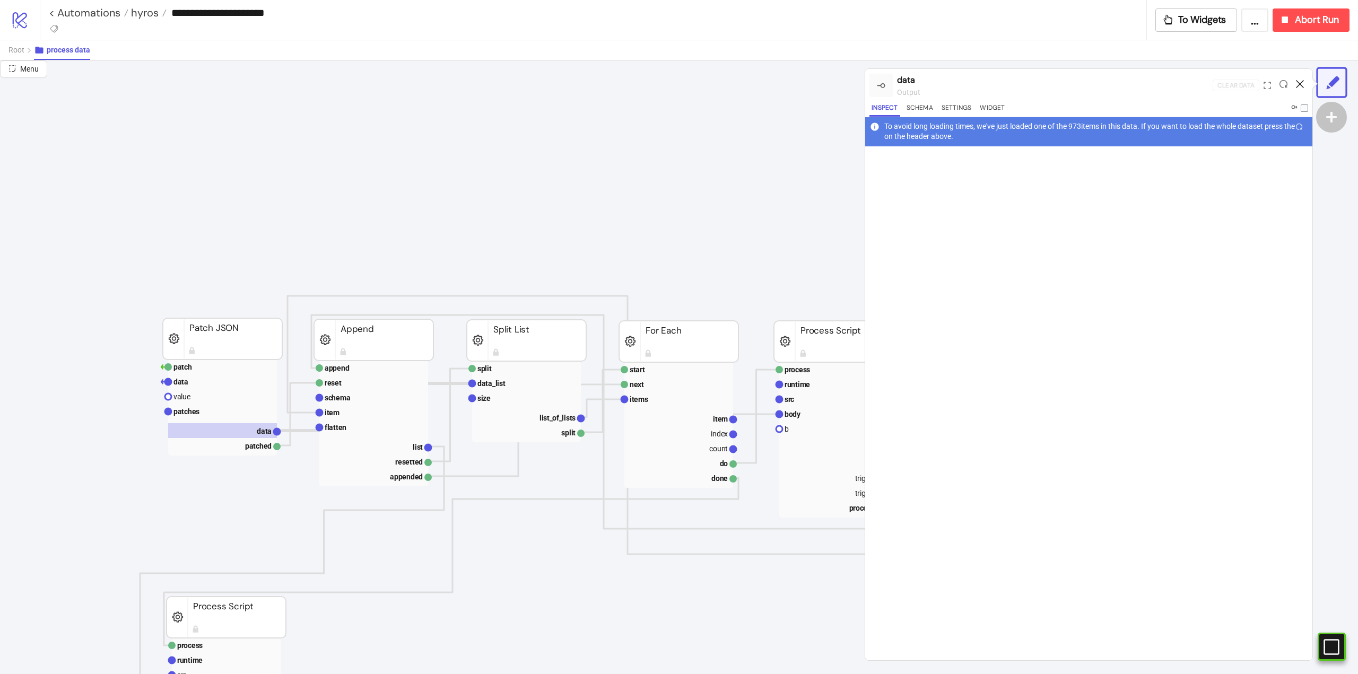
click at [1299, 85] on icon at bounding box center [1300, 84] width 8 height 8
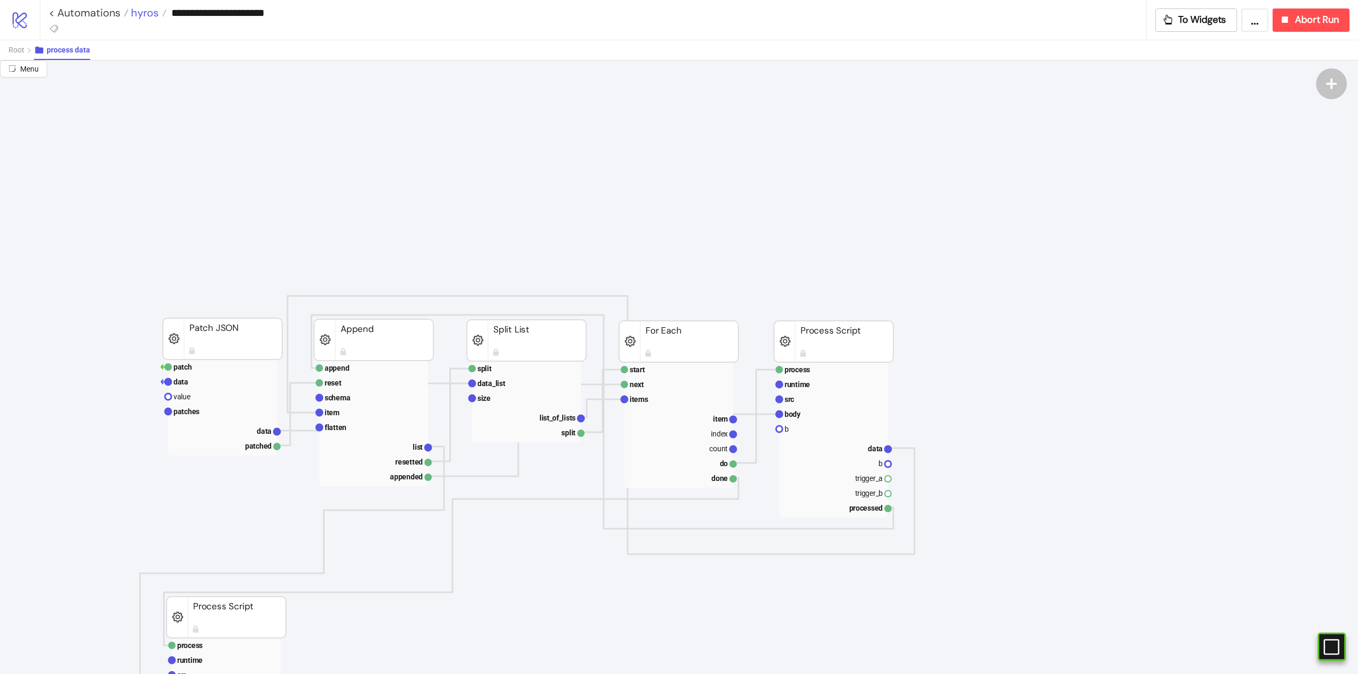
click at [136, 18] on span "hyros" at bounding box center [143, 13] width 30 height 14
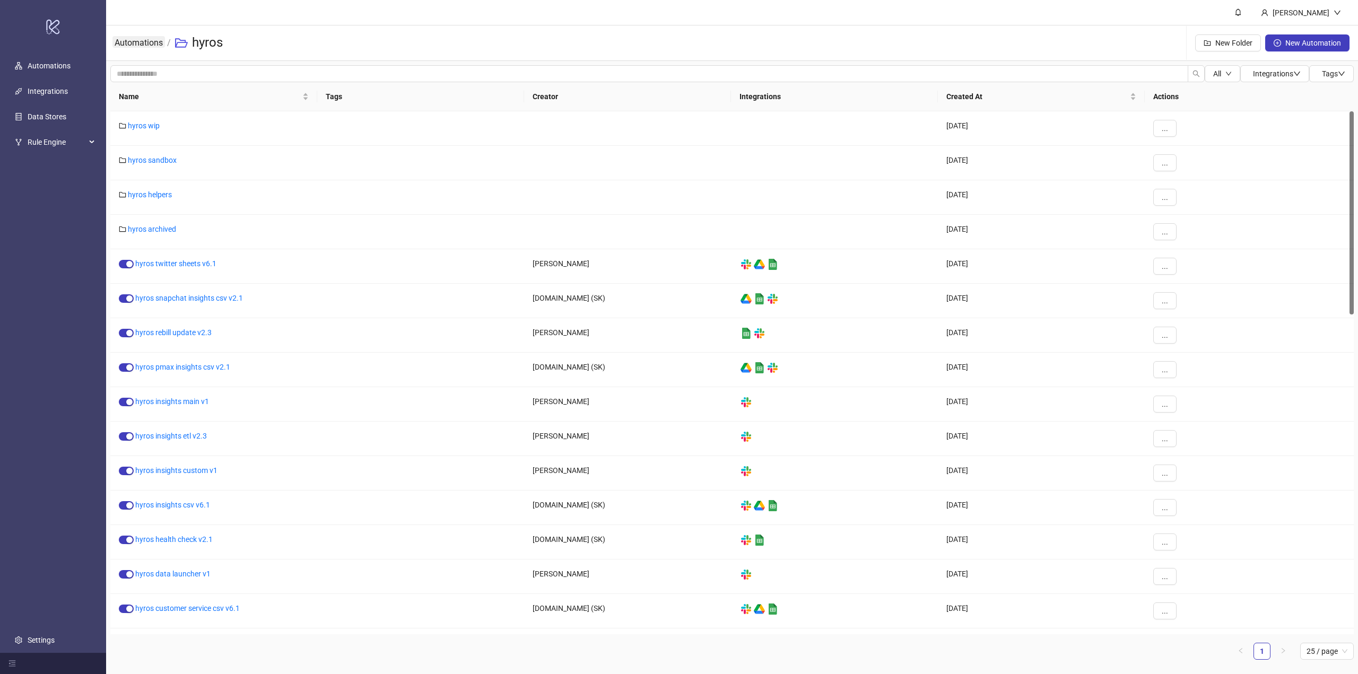
click at [139, 41] on link "Automations" at bounding box center [138, 42] width 53 height 12
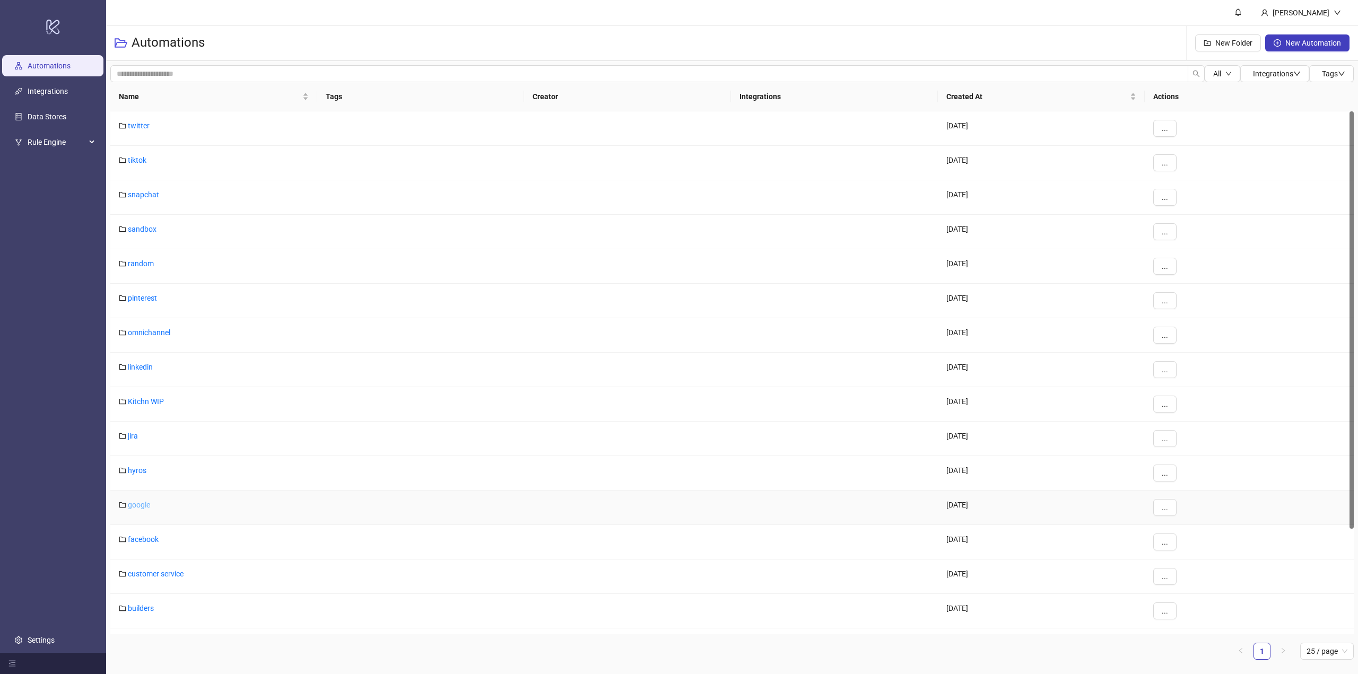
click at [143, 504] on link "google" at bounding box center [139, 505] width 22 height 8
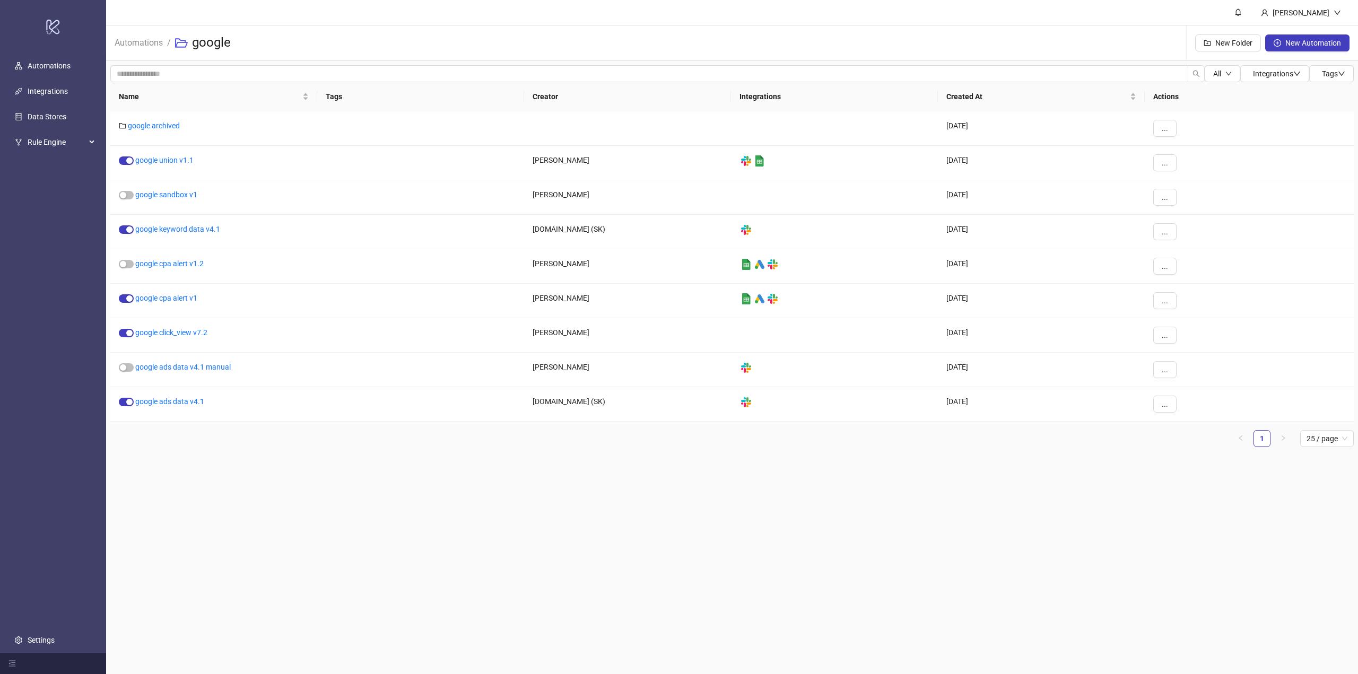
click at [208, 478] on main "[PERSON_NAME] Automations / google New Folder New Automation All Integrations T…" at bounding box center [732, 337] width 1252 height 674
click at [188, 227] on link "google keyword data v4.1" at bounding box center [177, 229] width 85 height 8
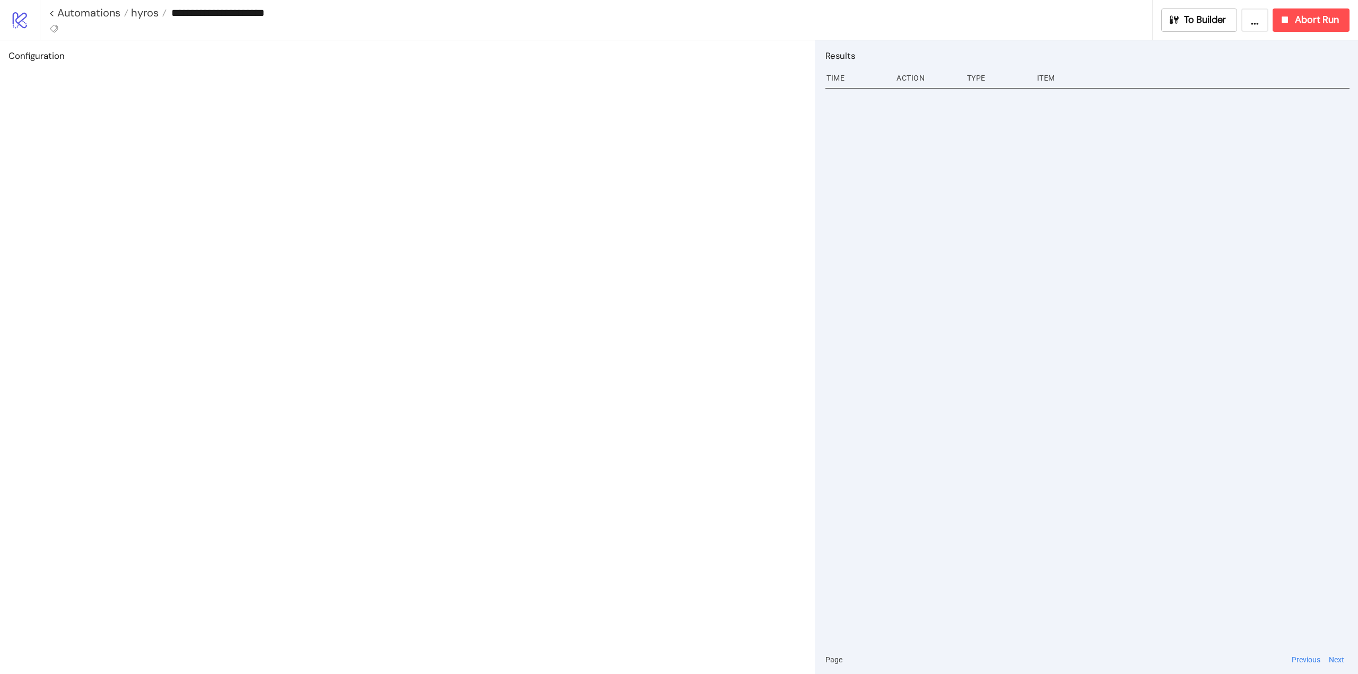
type input "**********"
click at [1213, 27] on button "To Builder" at bounding box center [1200, 19] width 76 height 23
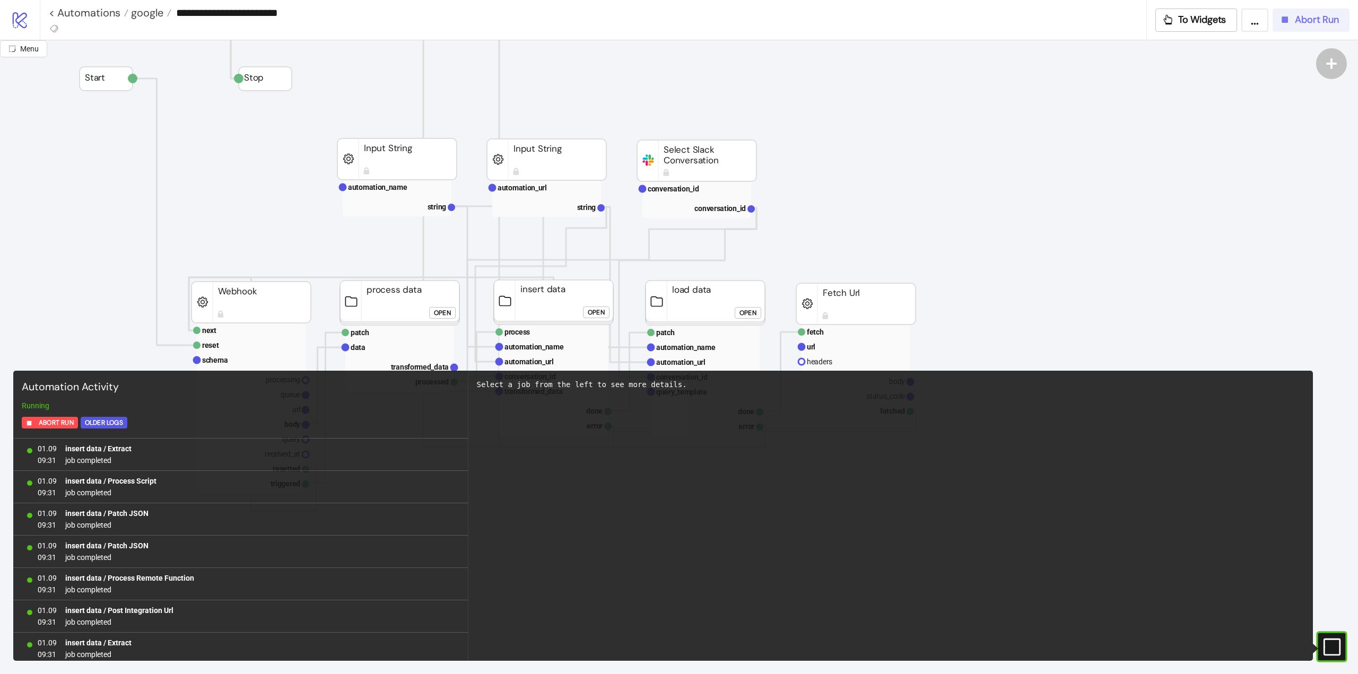
scroll to position [878, 0]
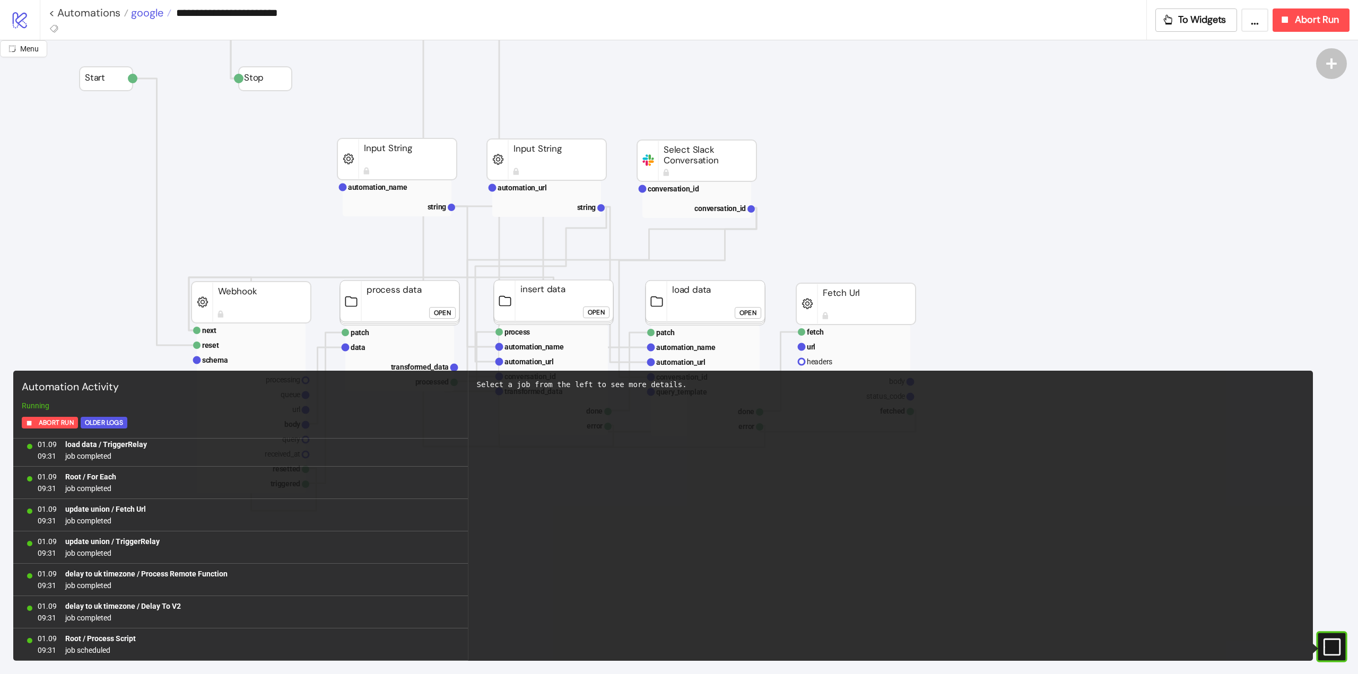
click at [151, 10] on span "google" at bounding box center [145, 13] width 35 height 14
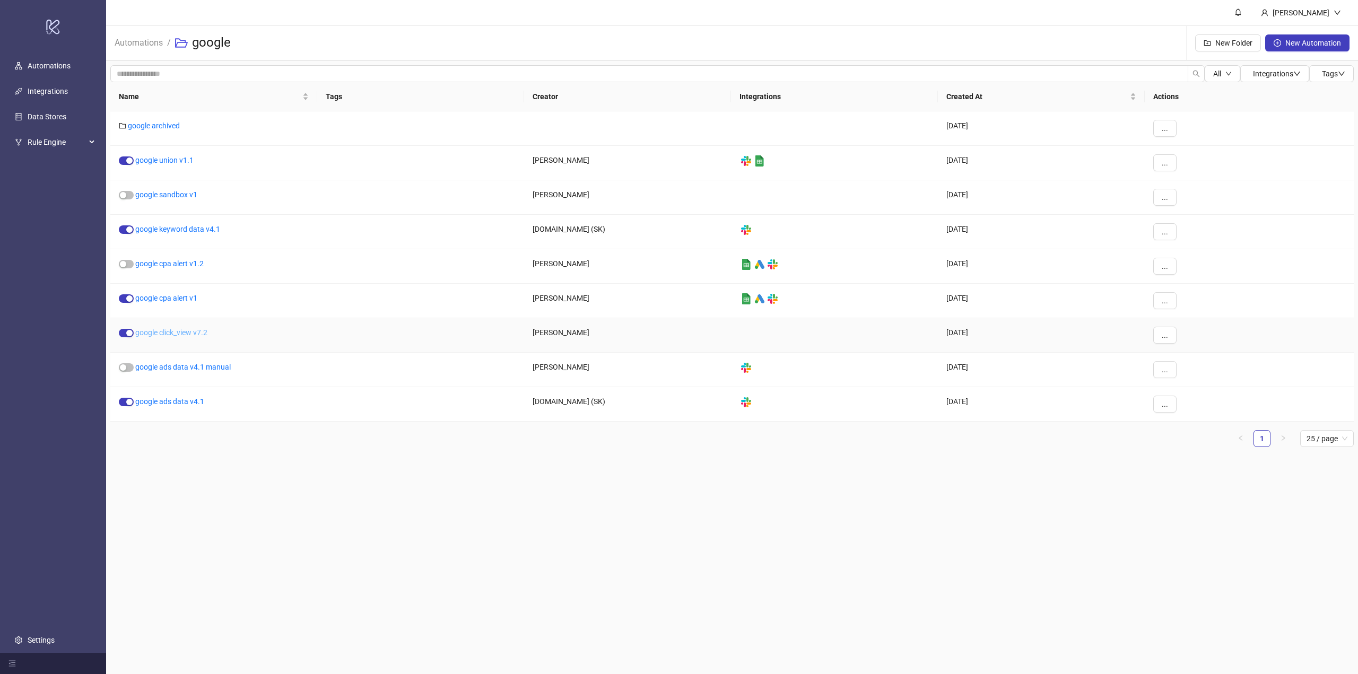
click at [178, 333] on link "google click_view v7.2" at bounding box center [171, 332] width 72 height 8
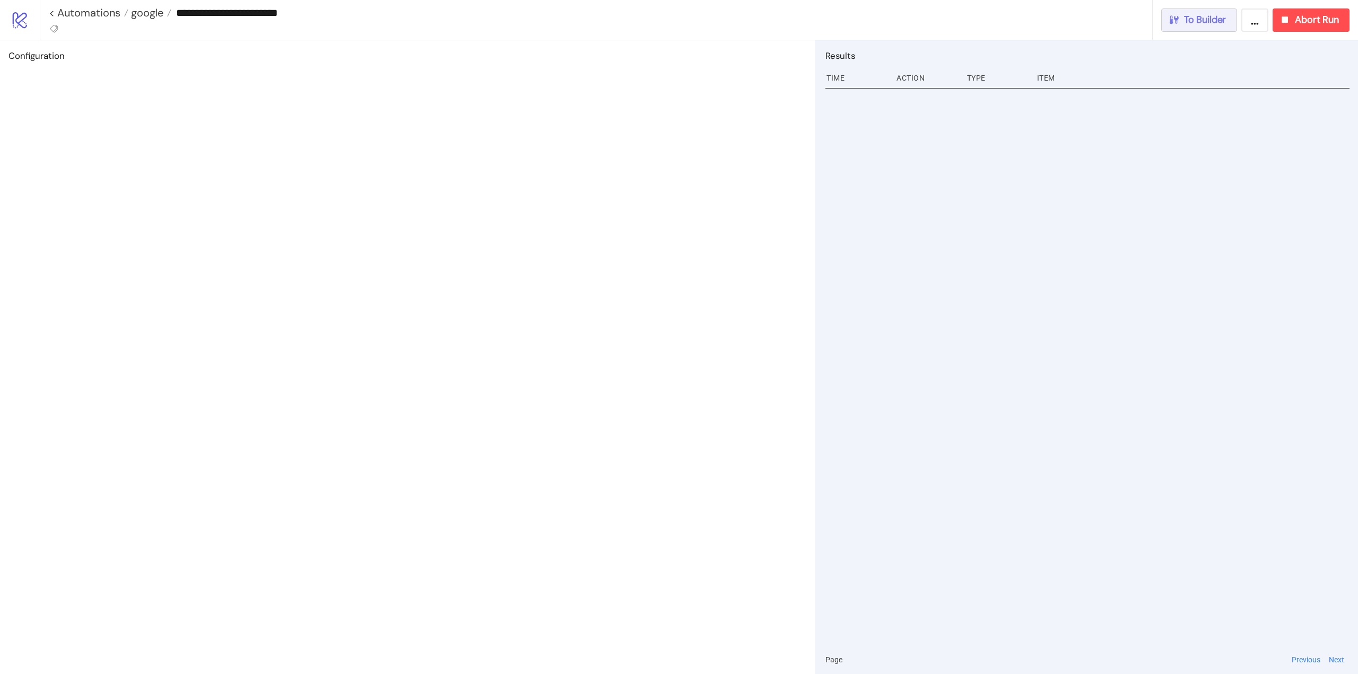
click at [1222, 21] on span "To Builder" at bounding box center [1205, 20] width 42 height 12
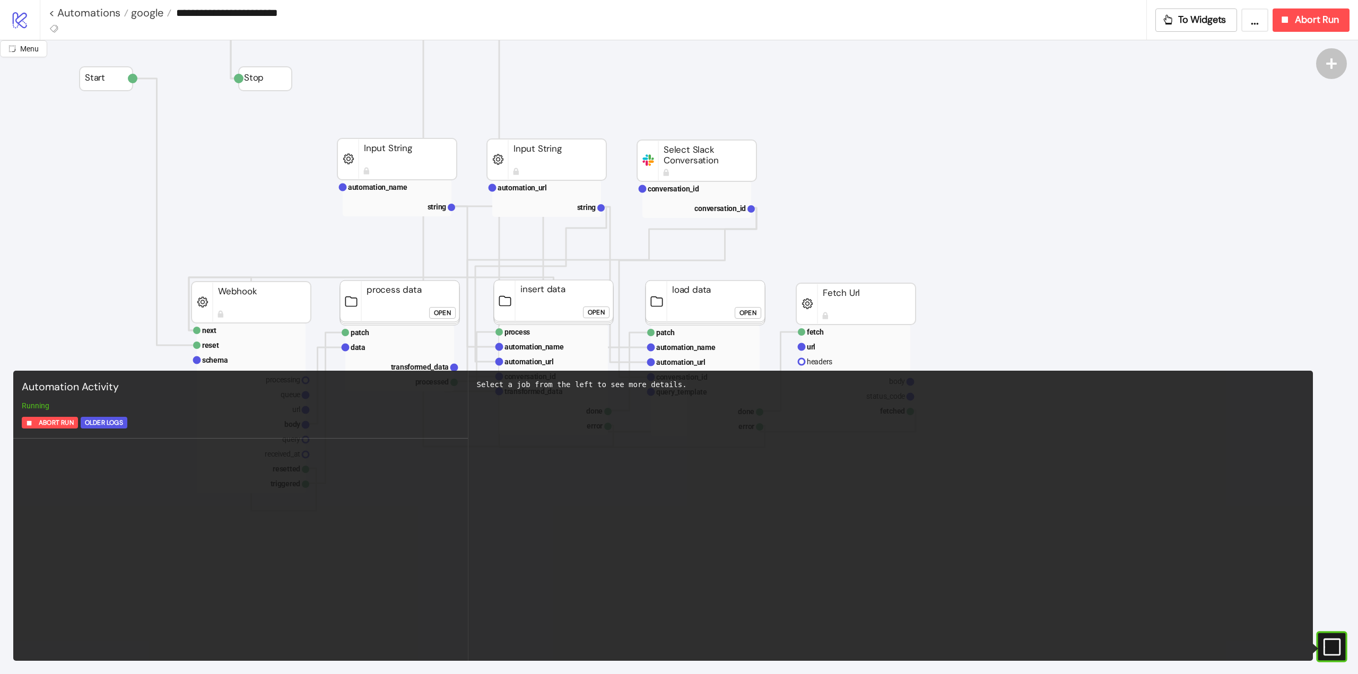
type input "**********"
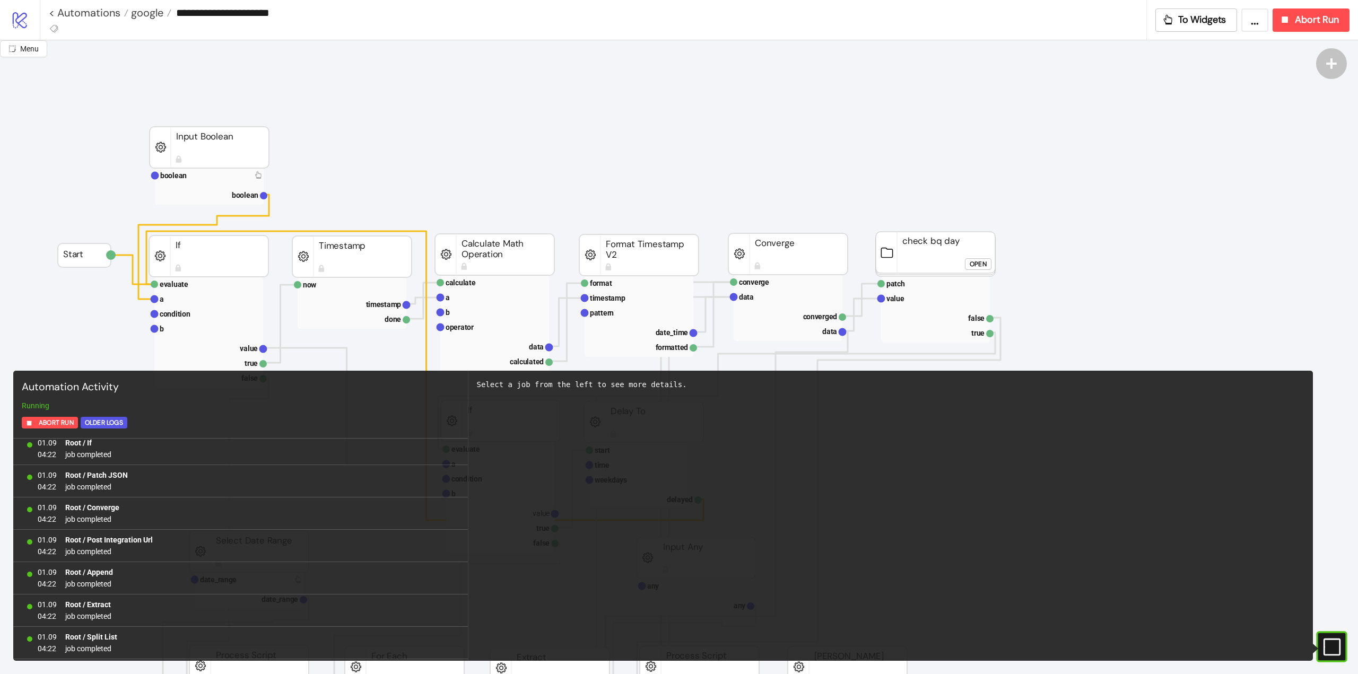
scroll to position [82, 0]
drag, startPoint x: 1332, startPoint y: 639, endPoint x: 1316, endPoint y: 628, distance: 20.2
click at [1329, 637] on div "#e9k1n36qviq57_to { animation: e9k1n36qviq57_to__to 2000ms linear infinite norm…" at bounding box center [1332, 646] width 31 height 31
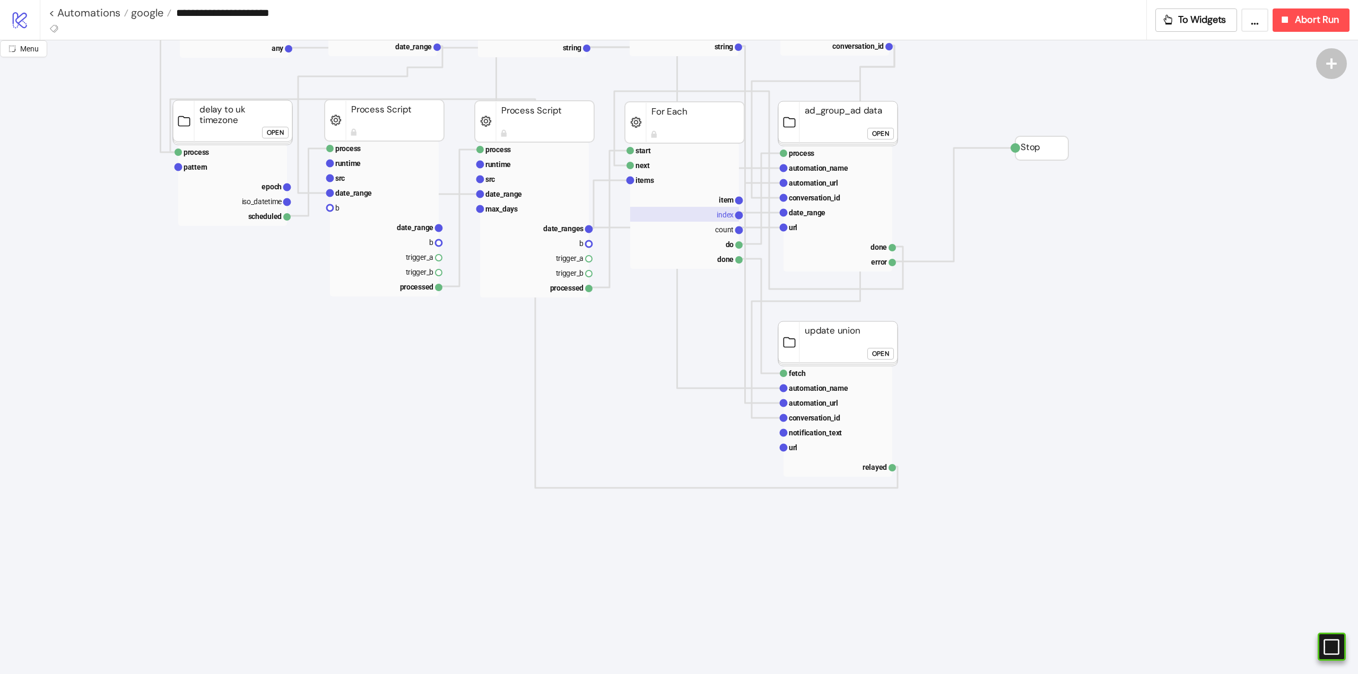
scroll to position [0, 0]
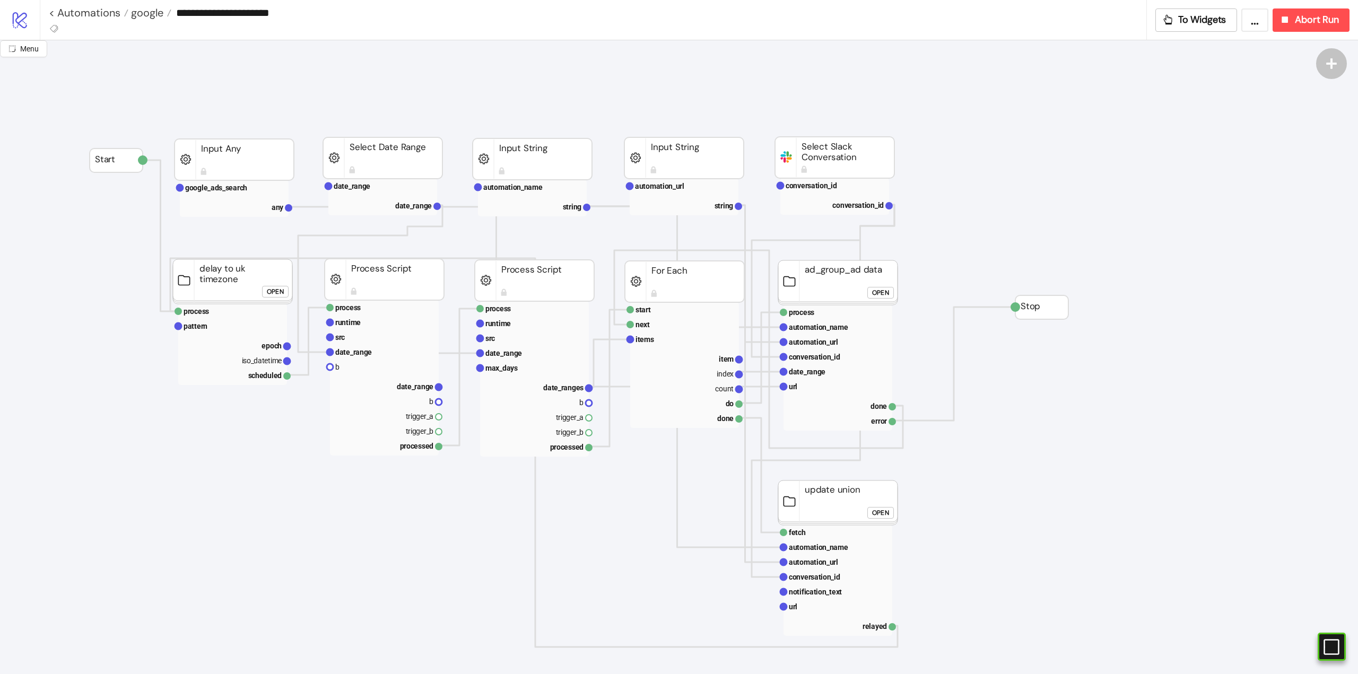
click at [875, 296] on div "Open" at bounding box center [880, 293] width 17 height 12
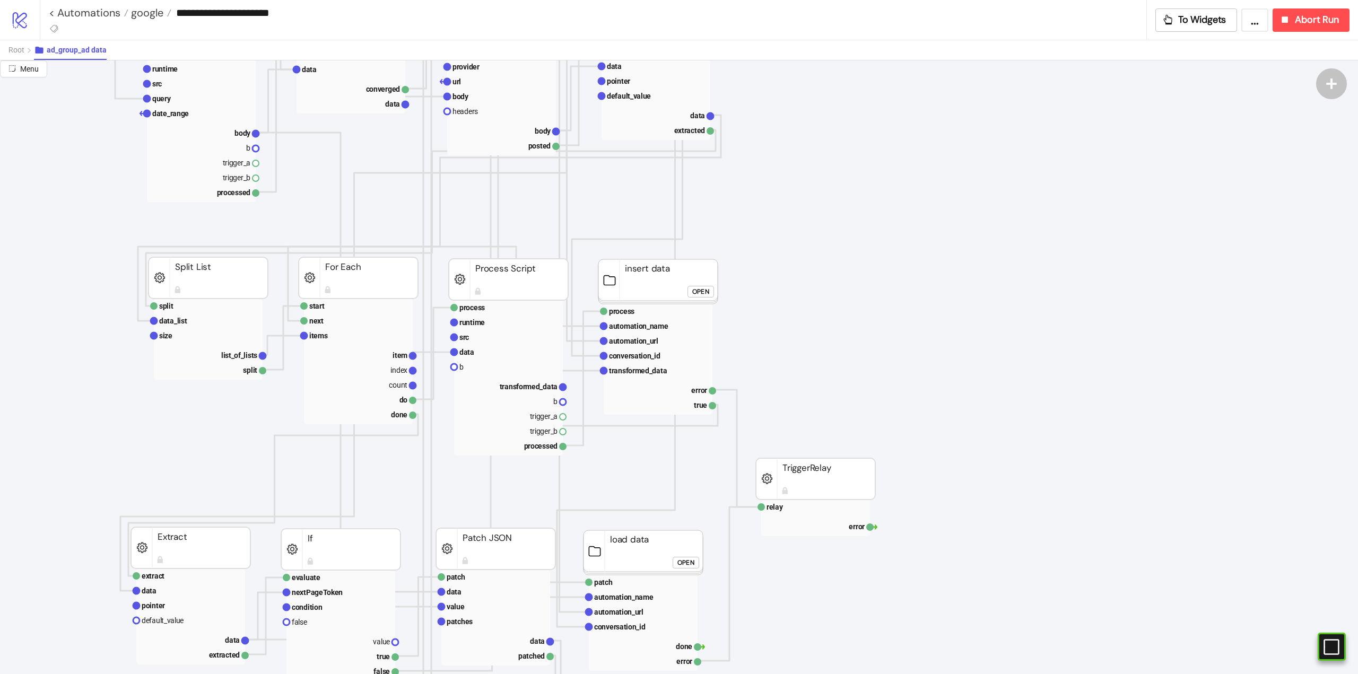
scroll to position [106, 0]
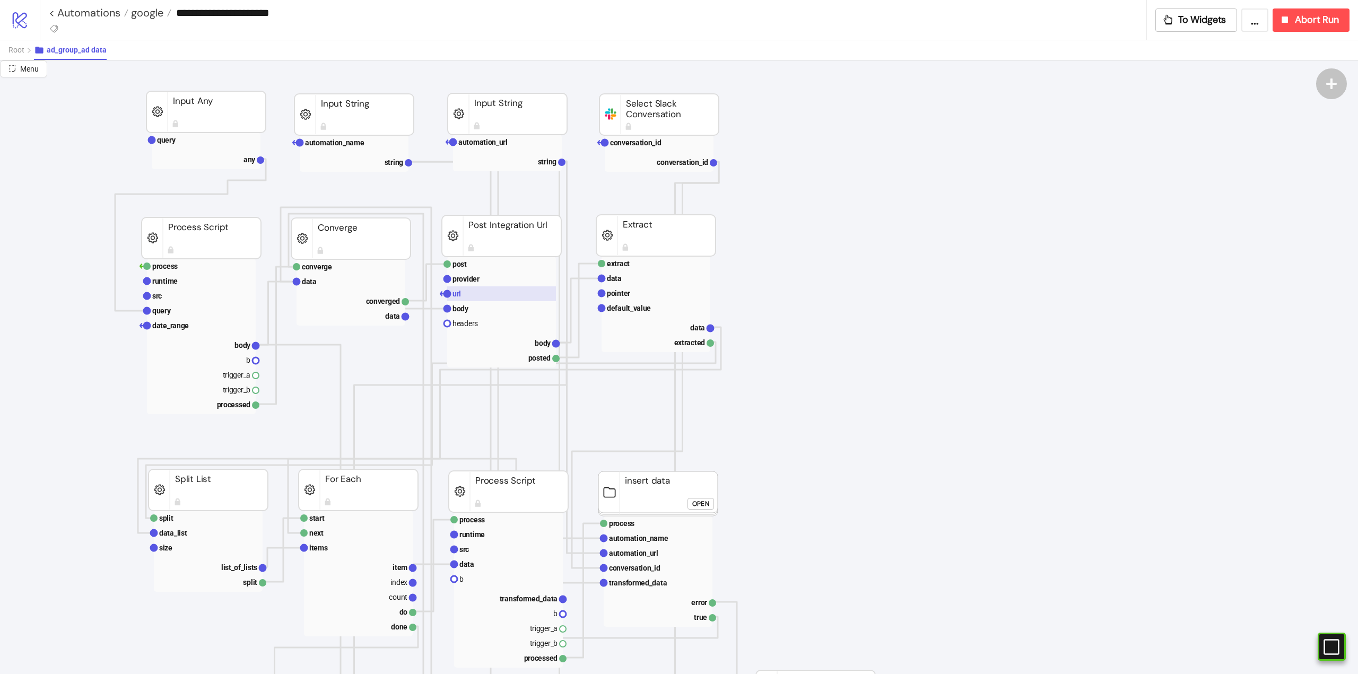
click at [470, 299] on rect at bounding box center [501, 294] width 109 height 15
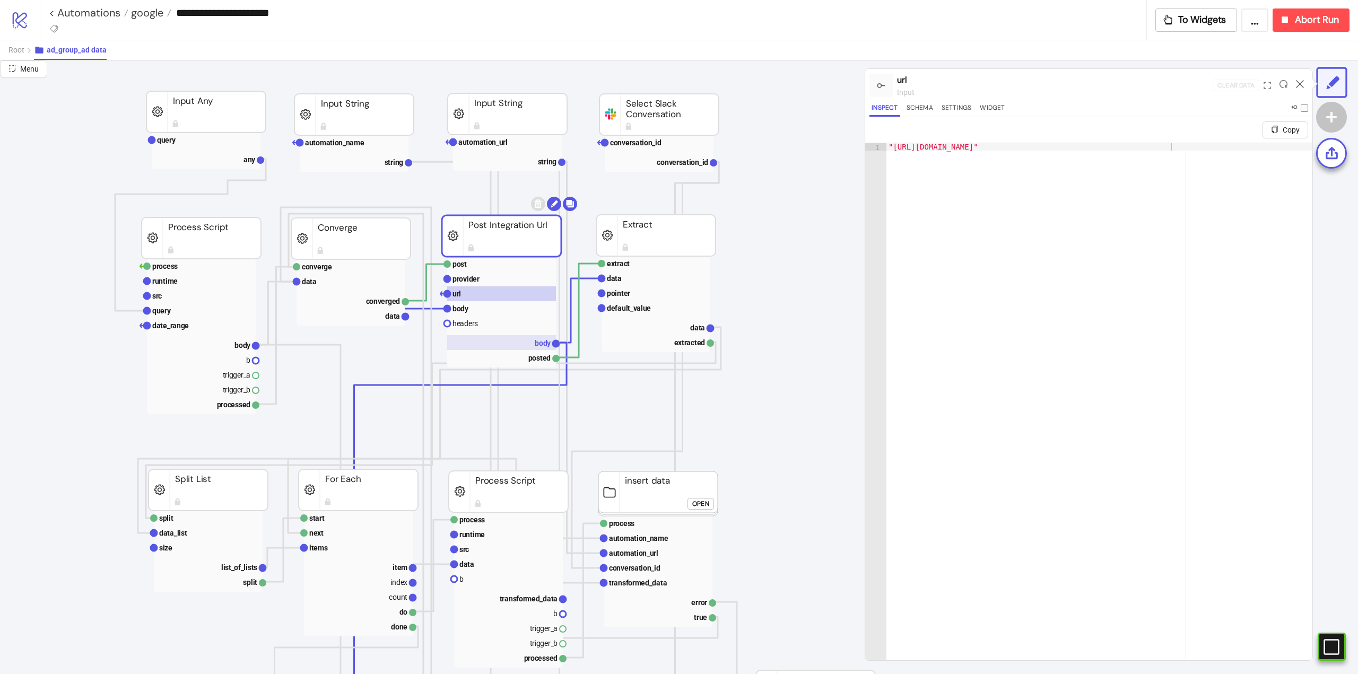
click at [534, 339] on rect at bounding box center [501, 342] width 109 height 15
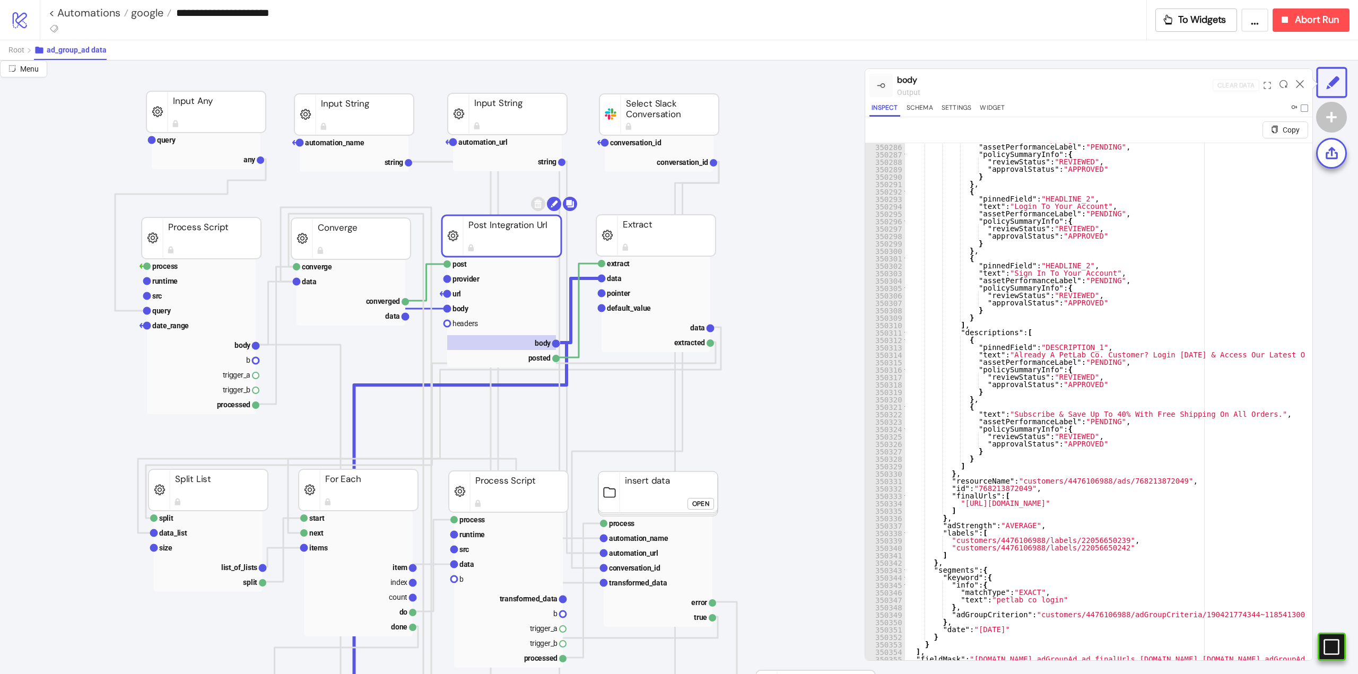
scroll to position [25, 0]
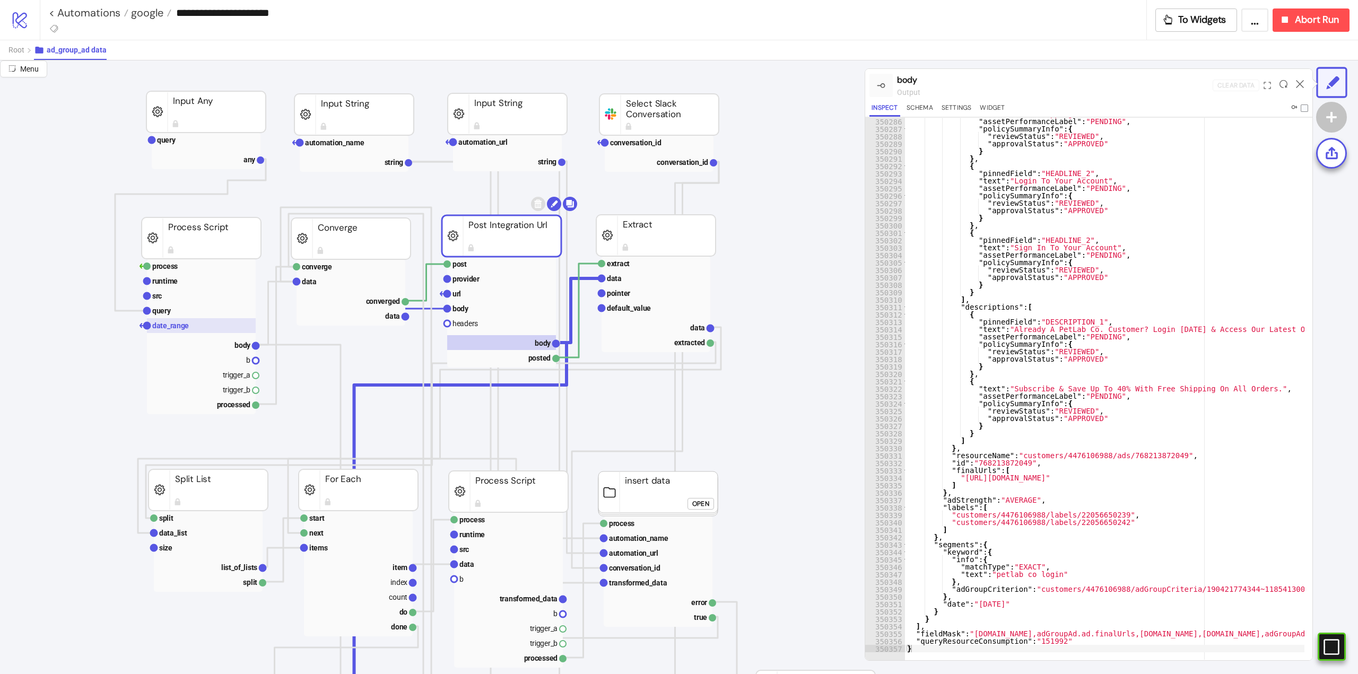
click at [172, 333] on rect at bounding box center [201, 325] width 109 height 15
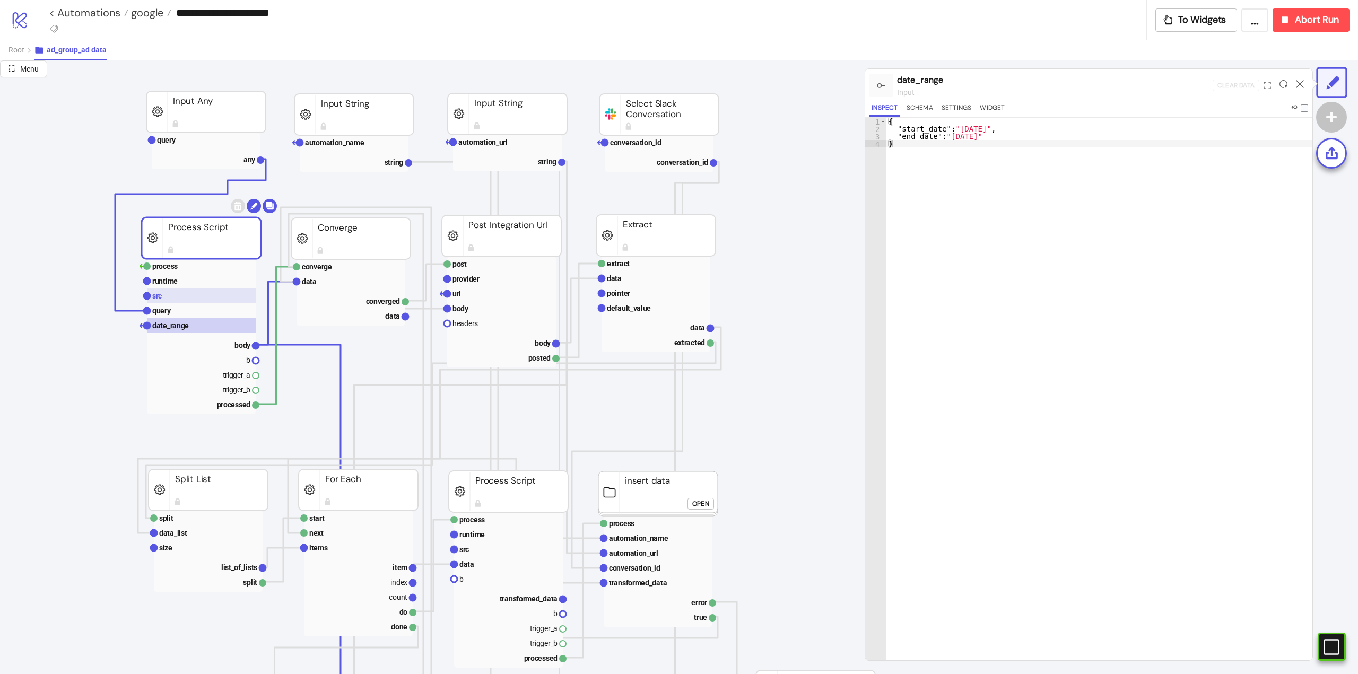
click at [164, 302] on rect at bounding box center [201, 296] width 109 height 15
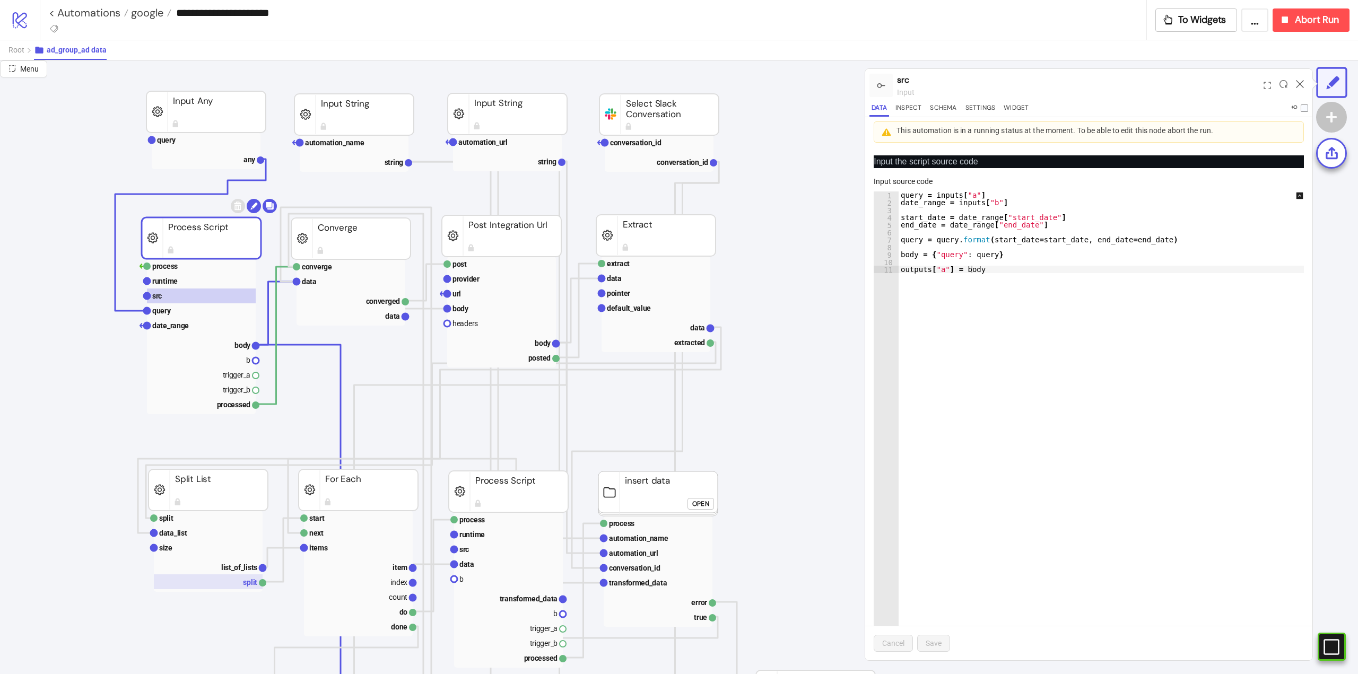
scroll to position [159, 0]
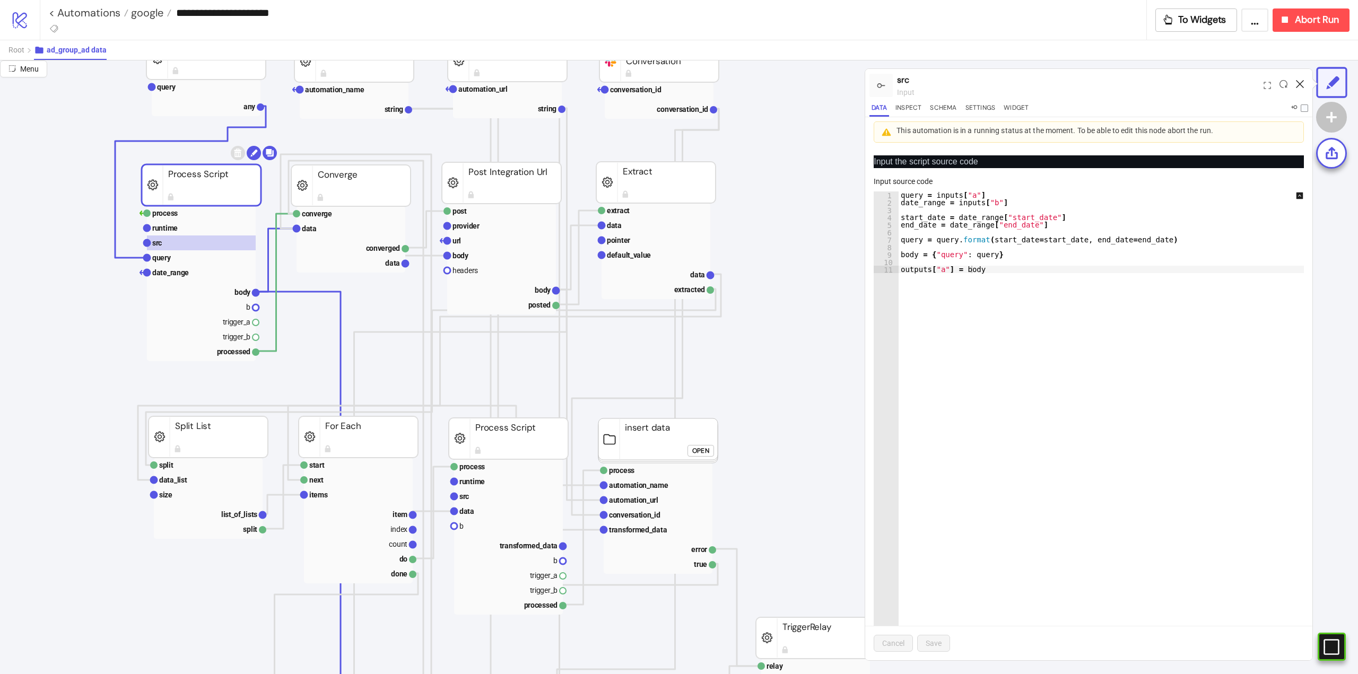
click at [1298, 86] on icon at bounding box center [1300, 84] width 8 height 8
